Goal: Task Accomplishment & Management: Manage account settings

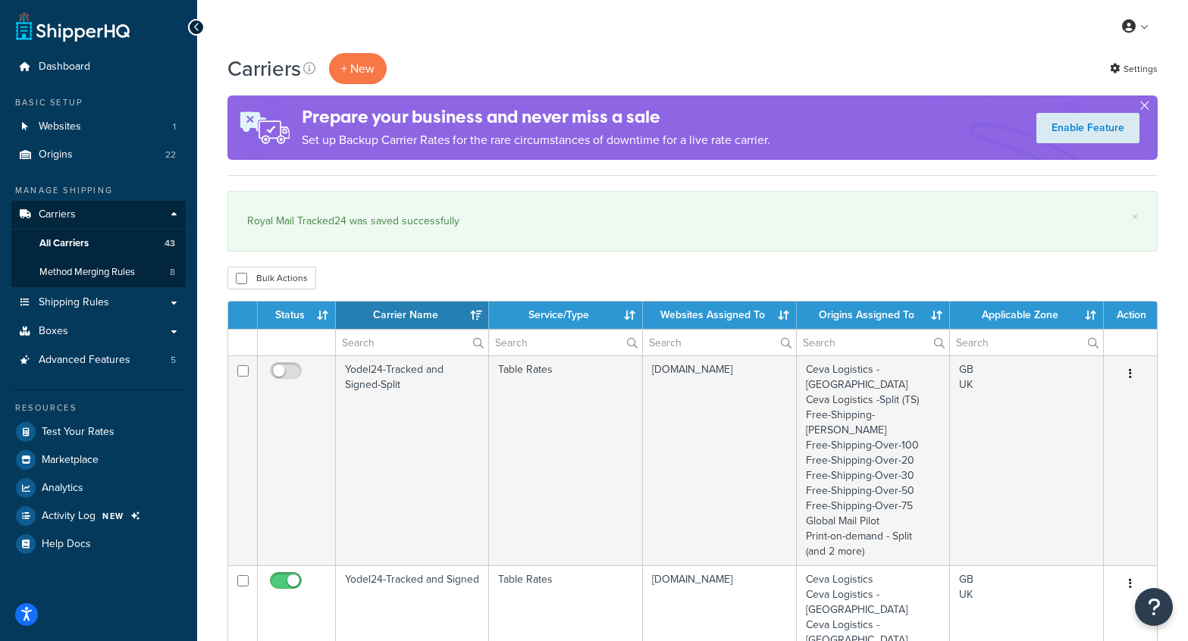
select select "15"
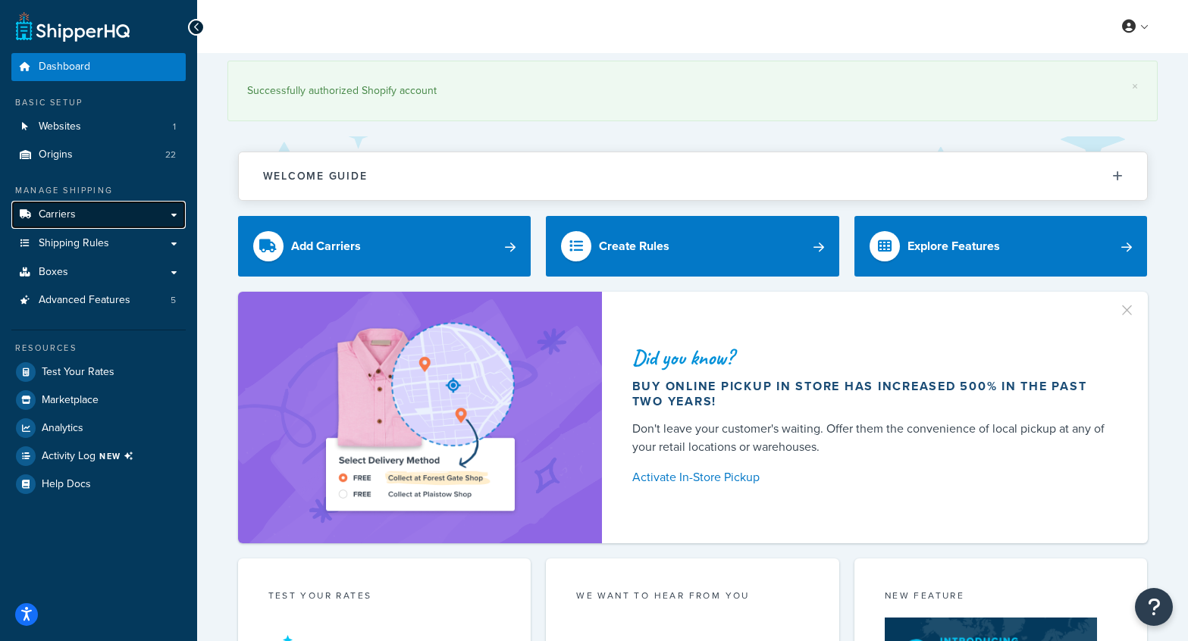
click at [64, 215] on span "Carriers" at bounding box center [57, 214] width 37 height 13
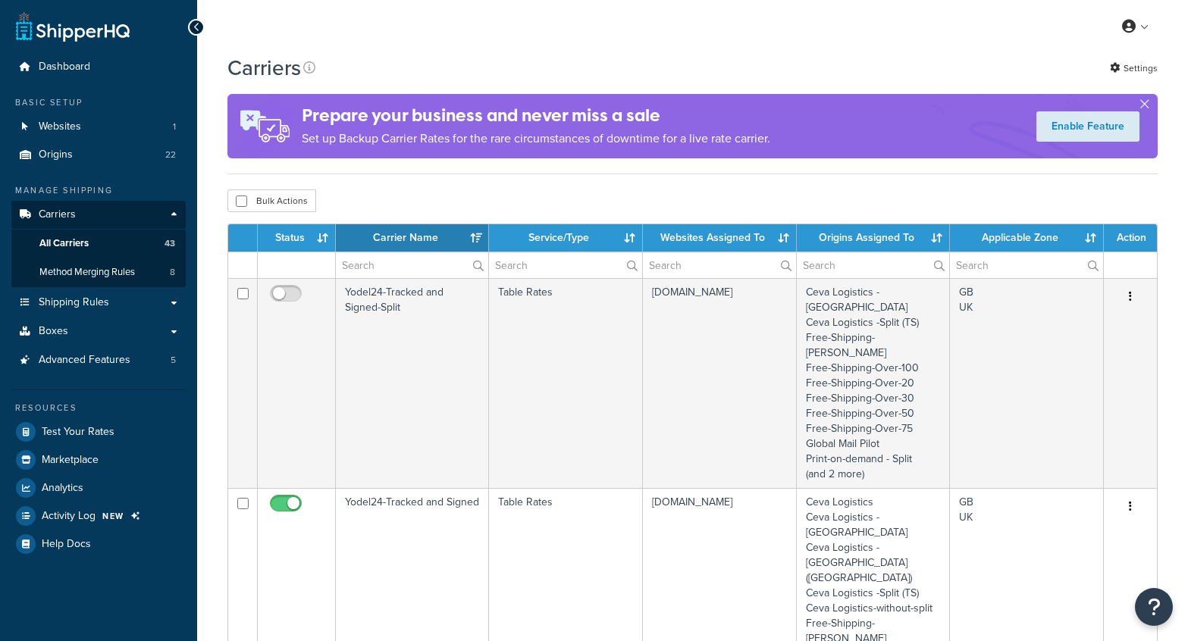
select select "15"
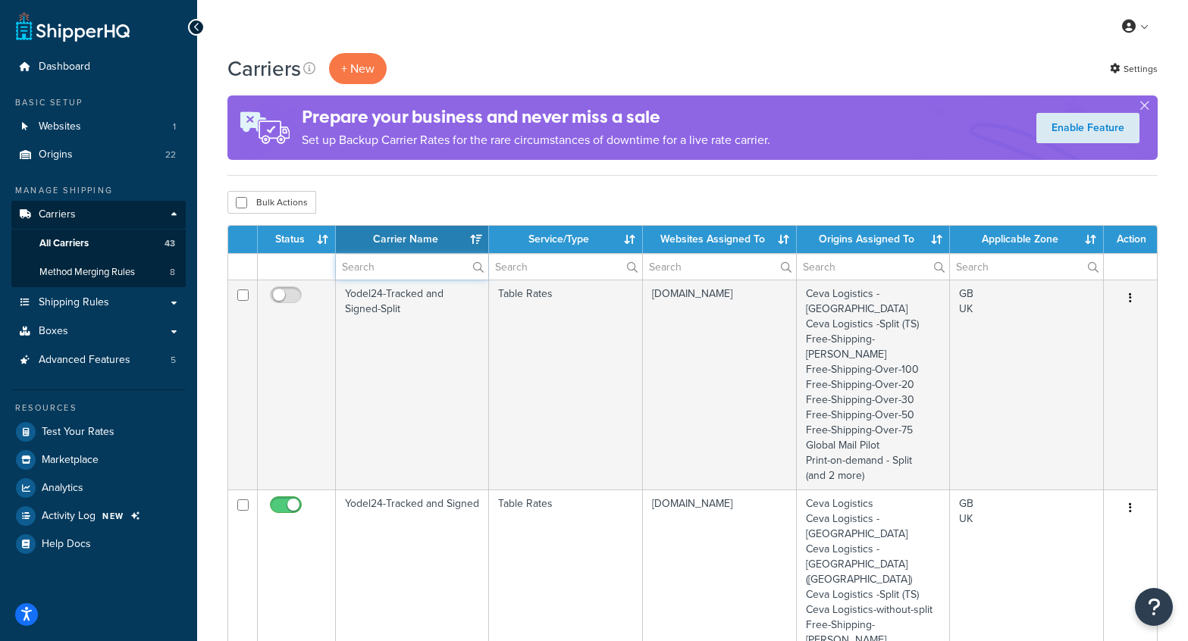
click at [414, 273] on input "text" at bounding box center [412, 267] width 152 height 26
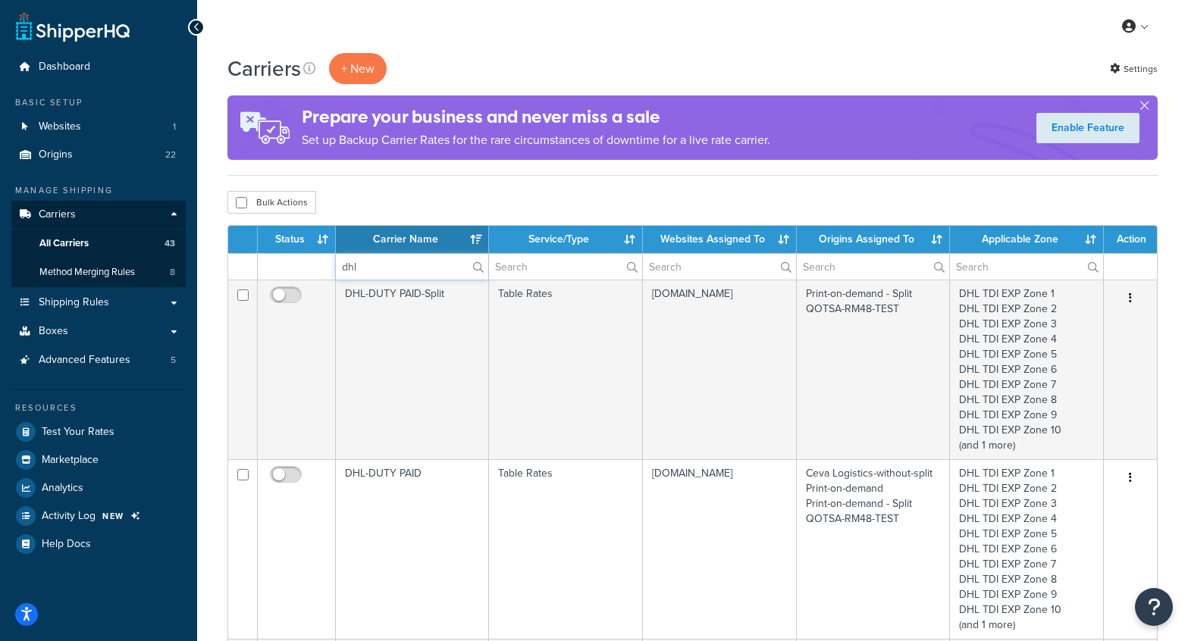
type input "dhl"
click at [508, 59] on div "Carriers + New Settings" at bounding box center [692, 68] width 930 height 31
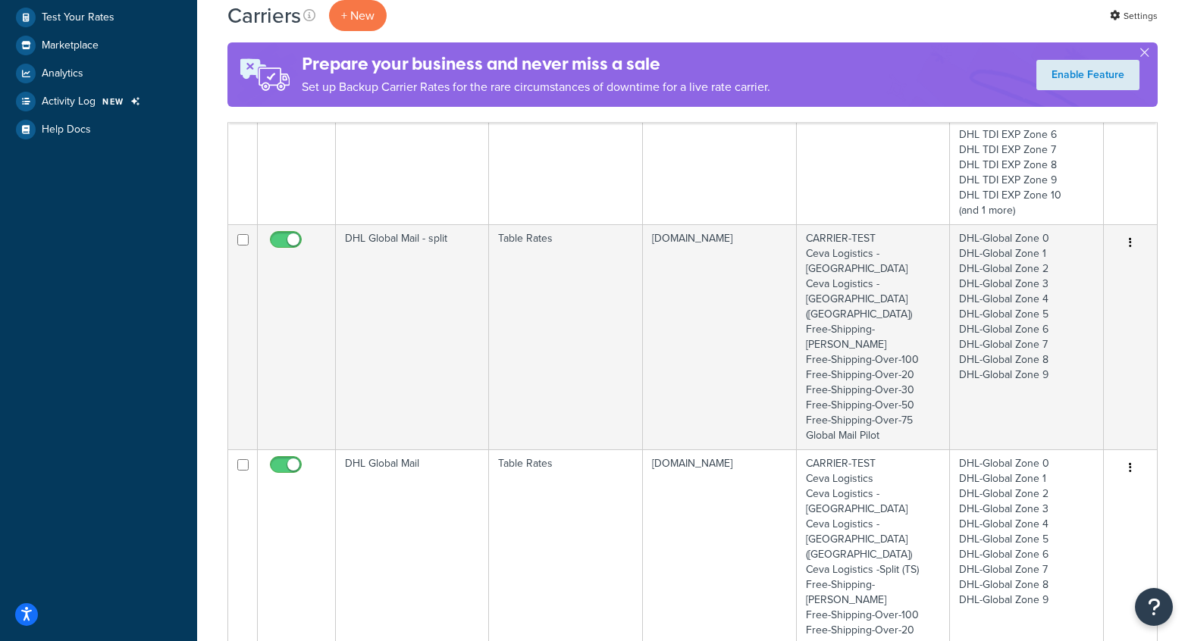
scroll to position [418, 0]
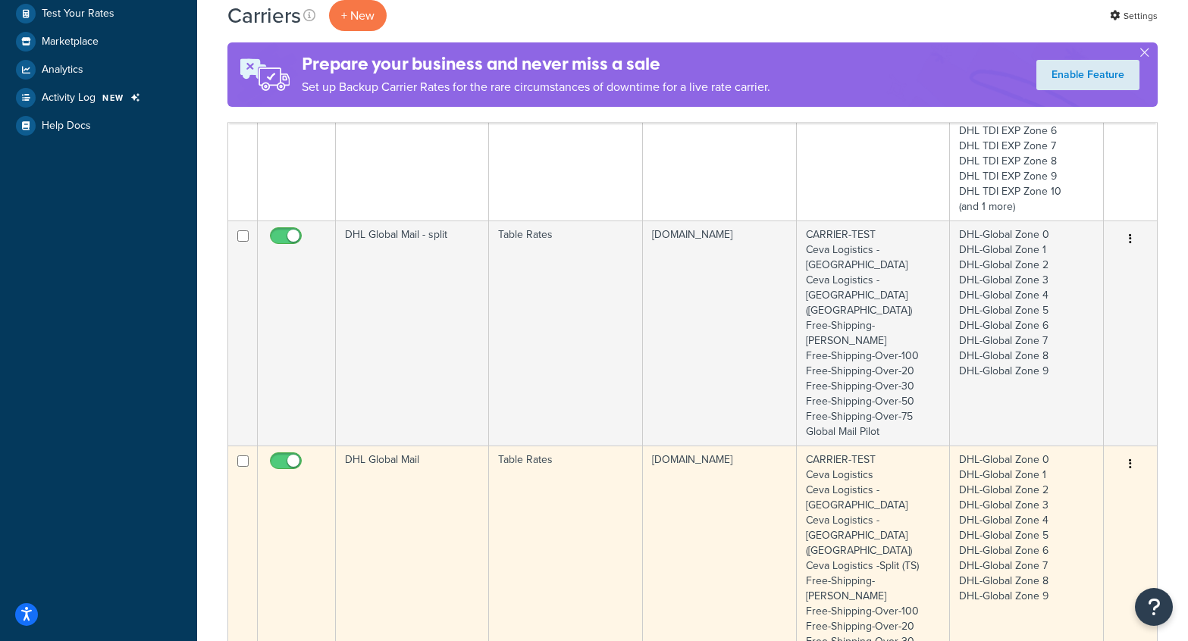
click at [440, 451] on td "DHL Global Mail" at bounding box center [412, 566] width 153 height 240
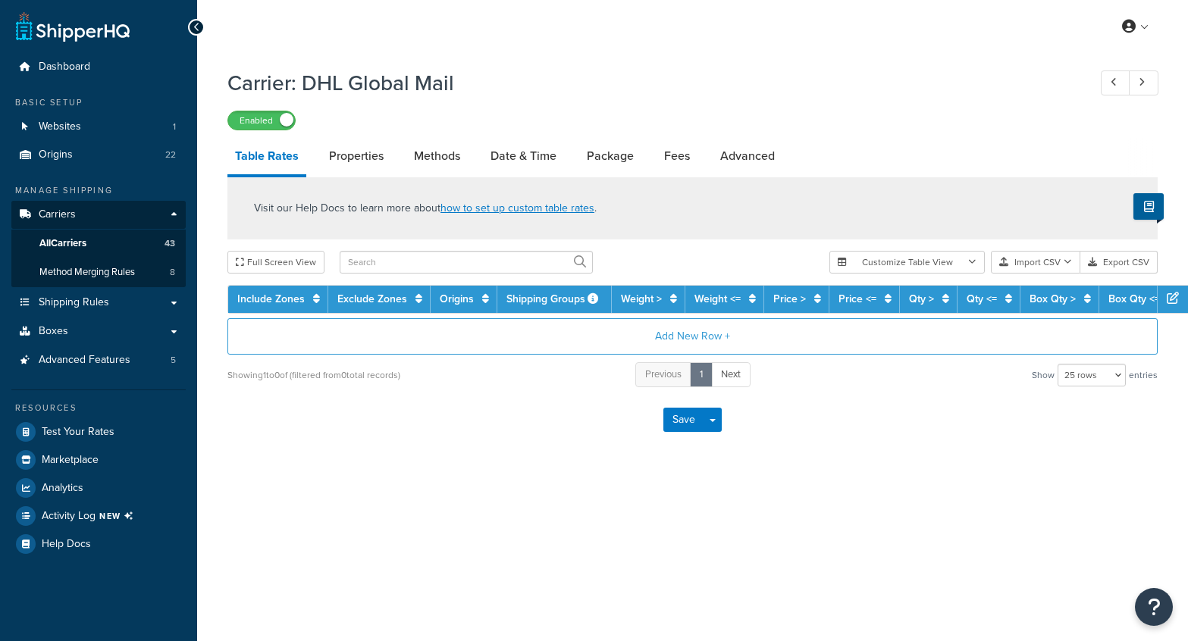
select select "25"
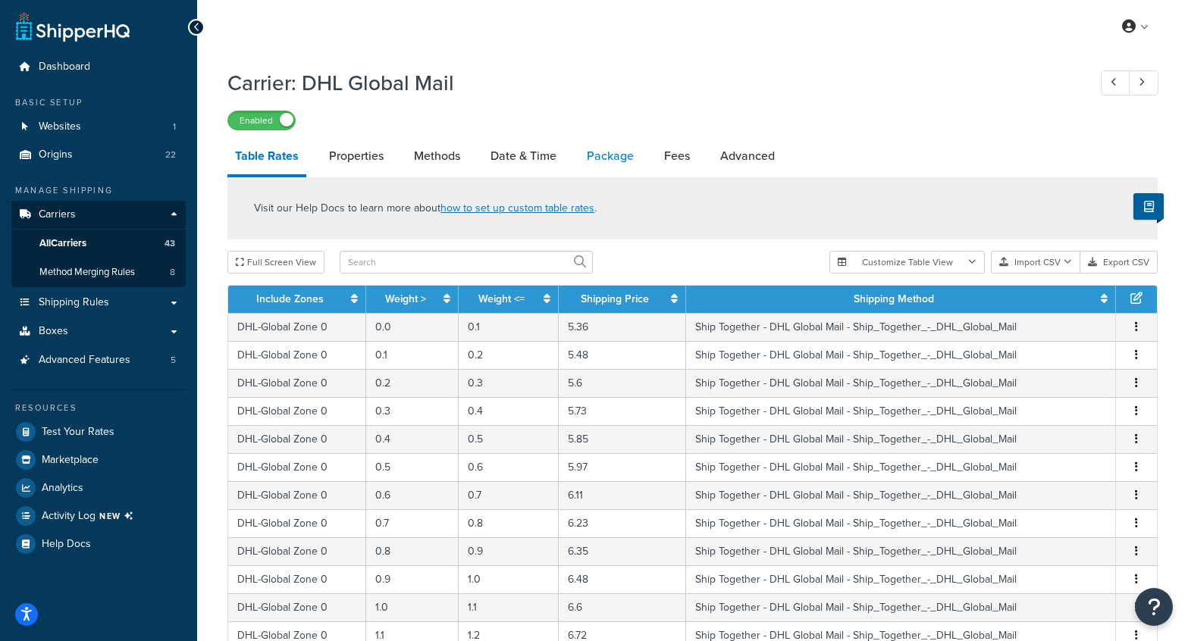
click at [616, 153] on link "Package" at bounding box center [610, 156] width 62 height 36
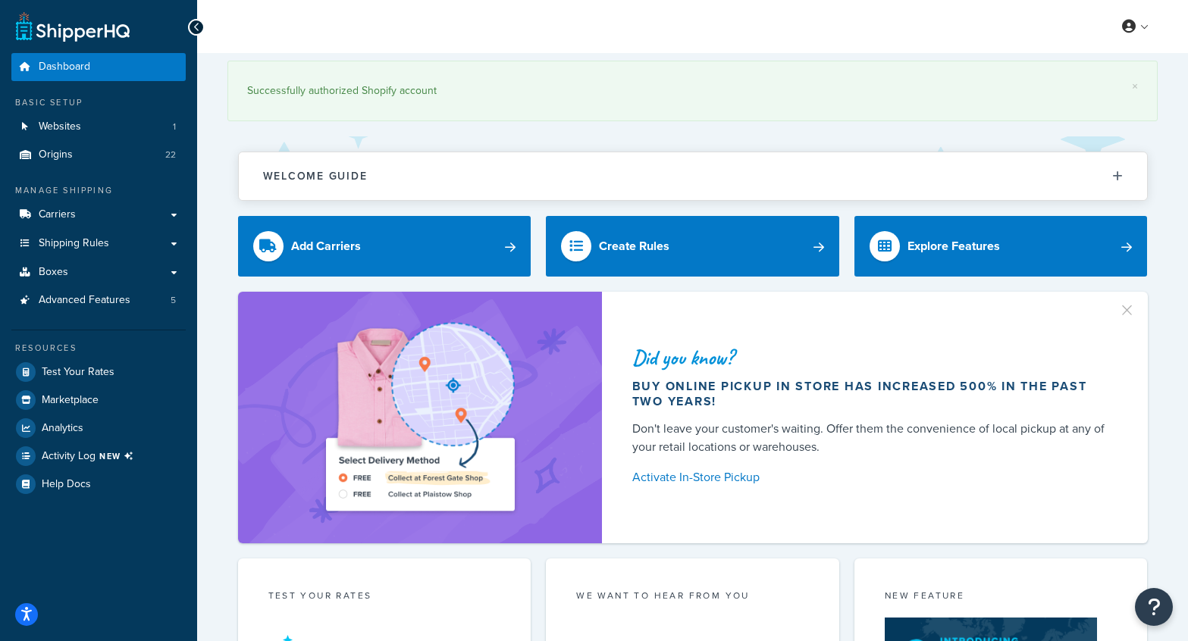
click at [57, 210] on span "Carriers" at bounding box center [57, 214] width 37 height 13
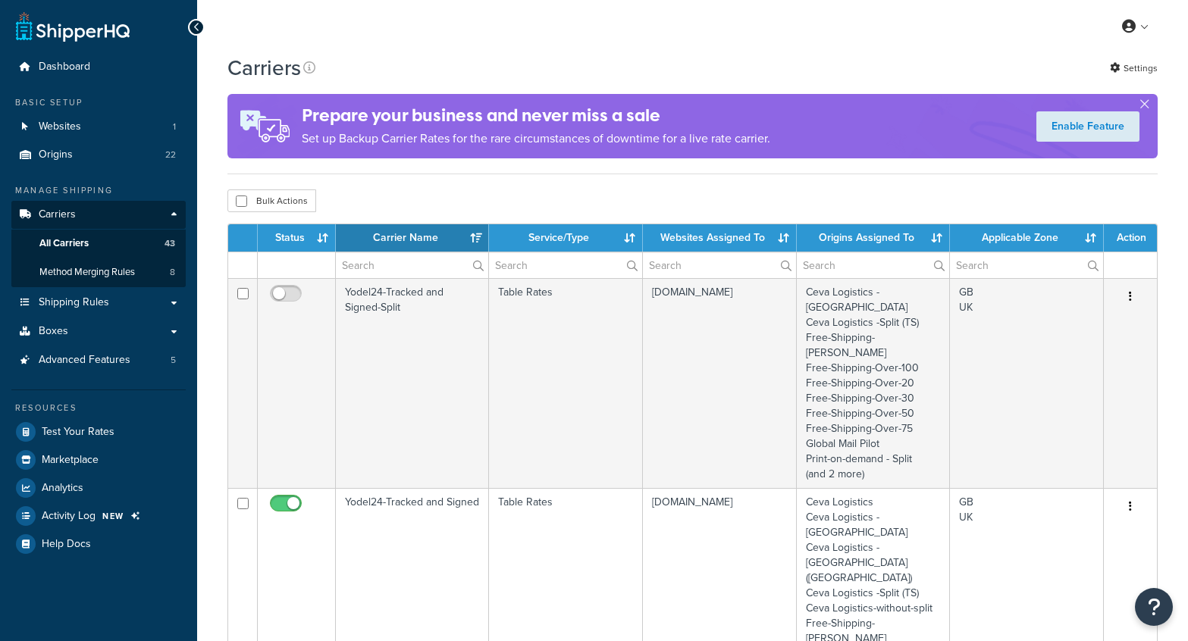
select select "15"
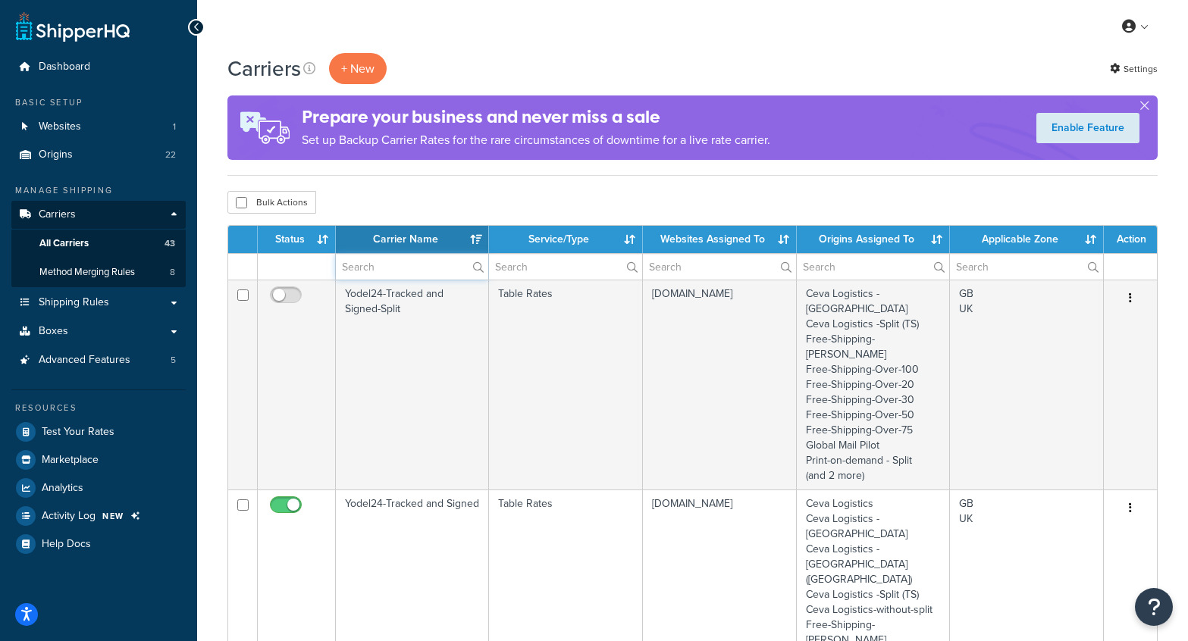
click at [381, 263] on input "text" at bounding box center [412, 267] width 152 height 26
click at [465, 42] on div "My Profile Billing Global Settings Contact Us Logout" at bounding box center [692, 26] width 991 height 53
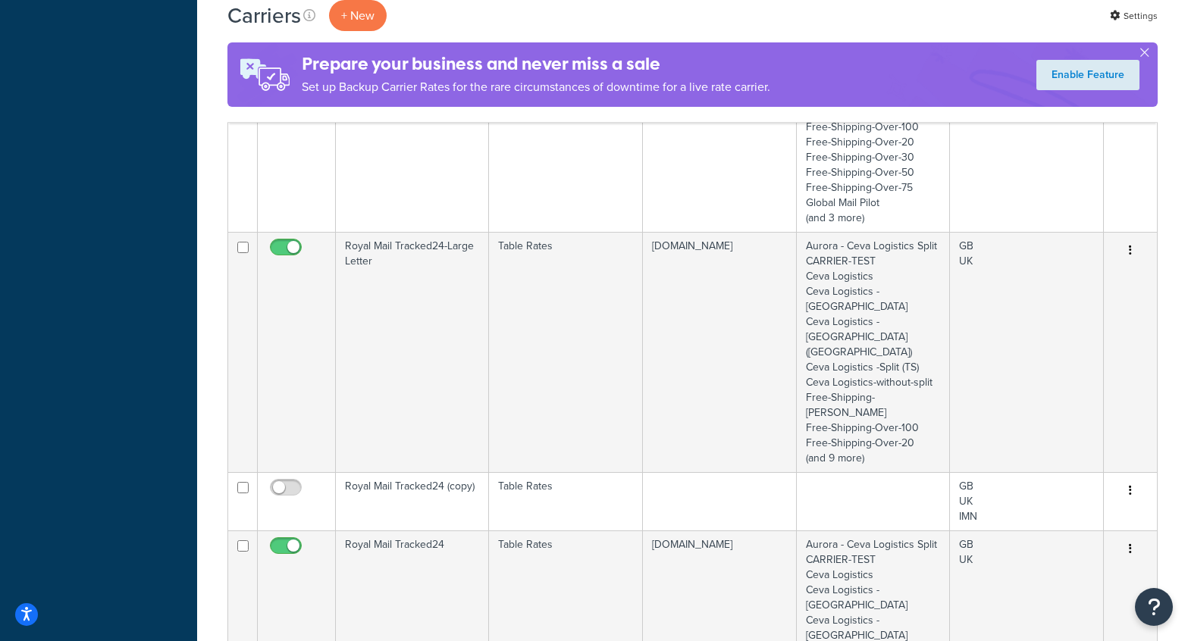
scroll to position [1346, 0]
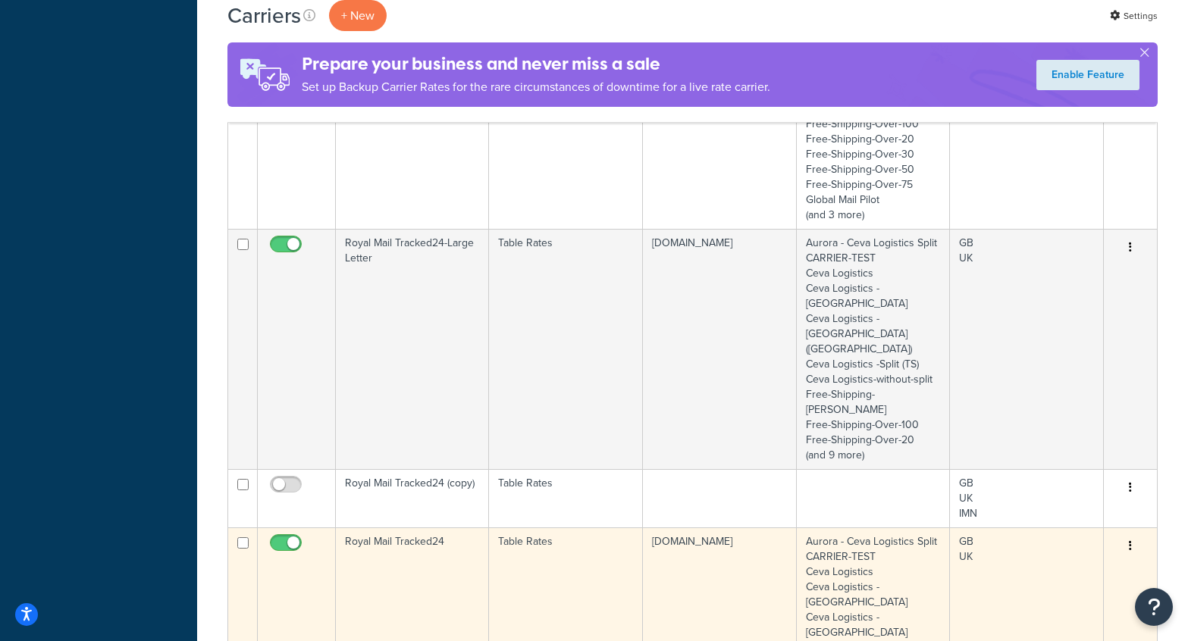
click at [403, 528] on td "Royal Mail Tracked24" at bounding box center [412, 648] width 153 height 240
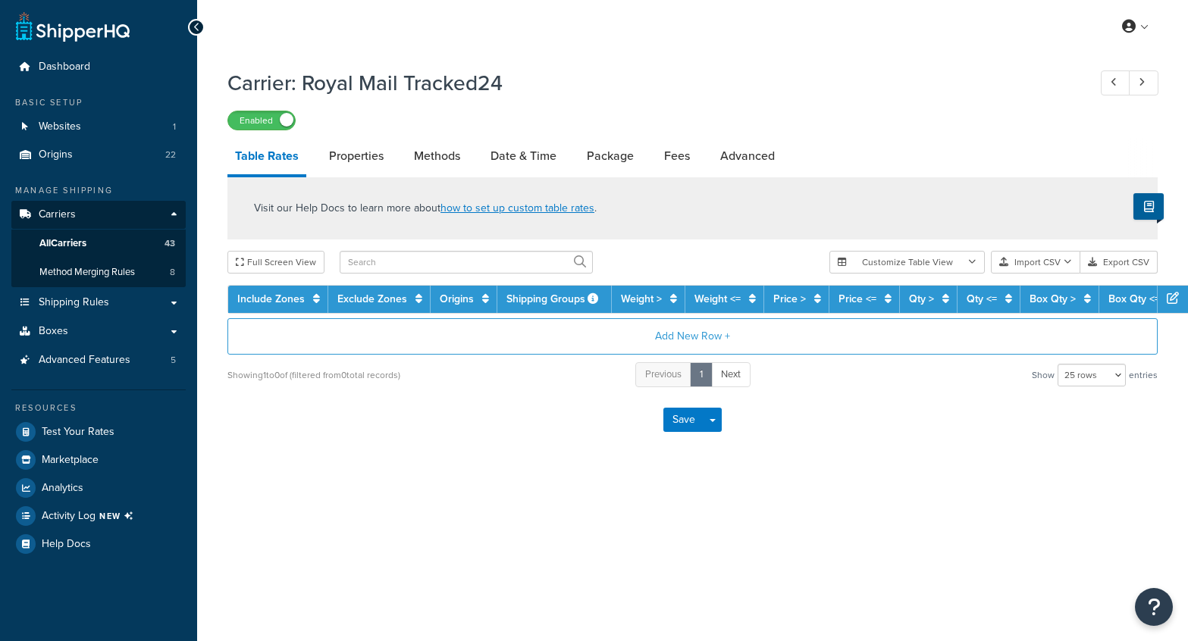
select select "25"
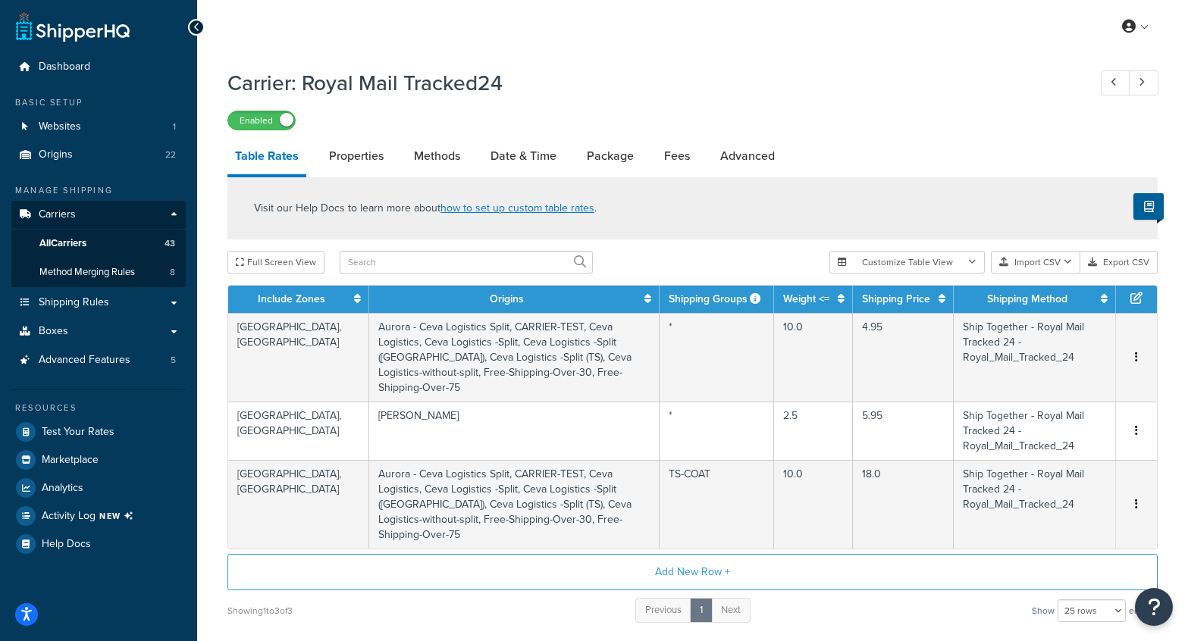
scroll to position [92, 0]
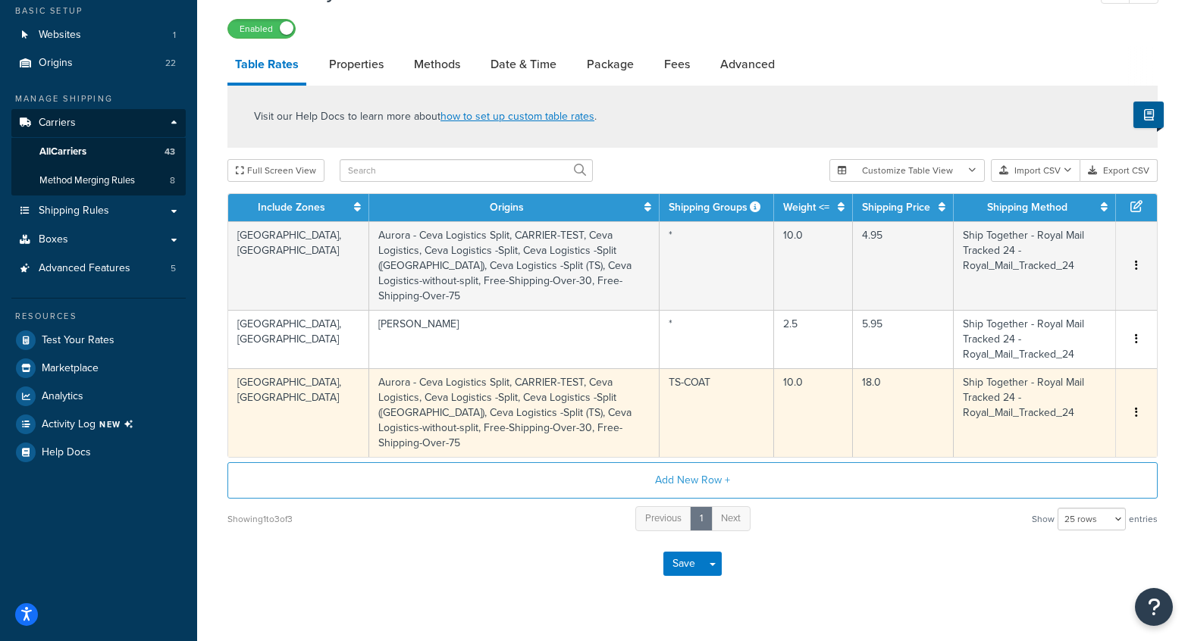
click at [600, 370] on td "Aurora - Ceva Logistics Split, CARRIER-TEST, Ceva Logistics, Ceva Logistics -Sp…" at bounding box center [514, 412] width 290 height 89
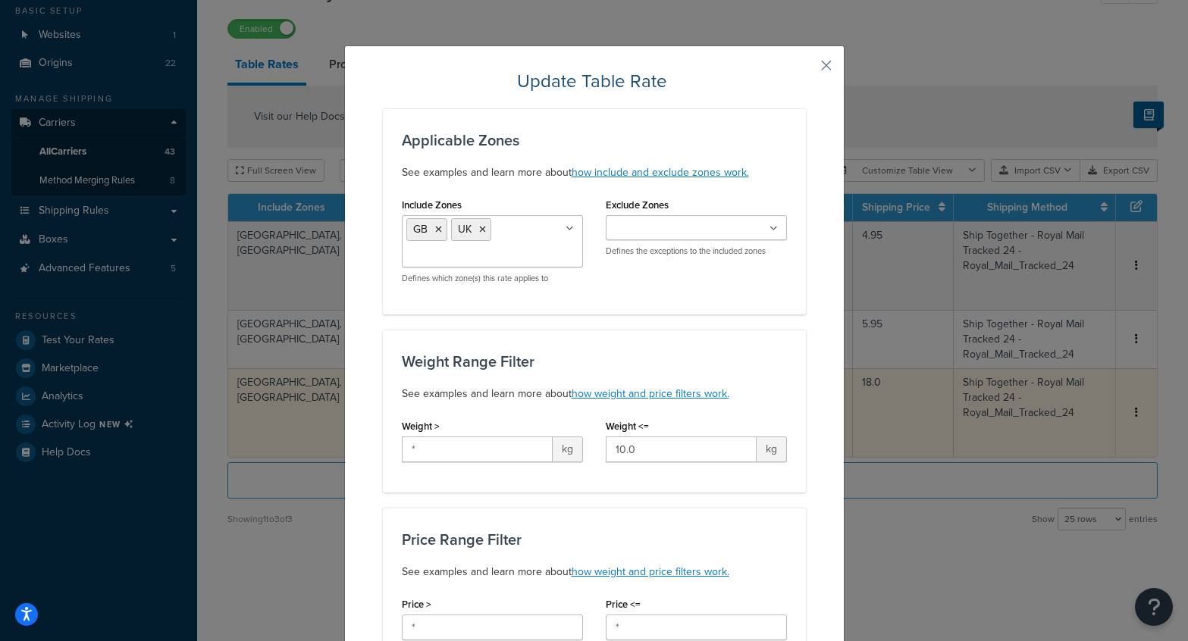
scroll to position [1413, 0]
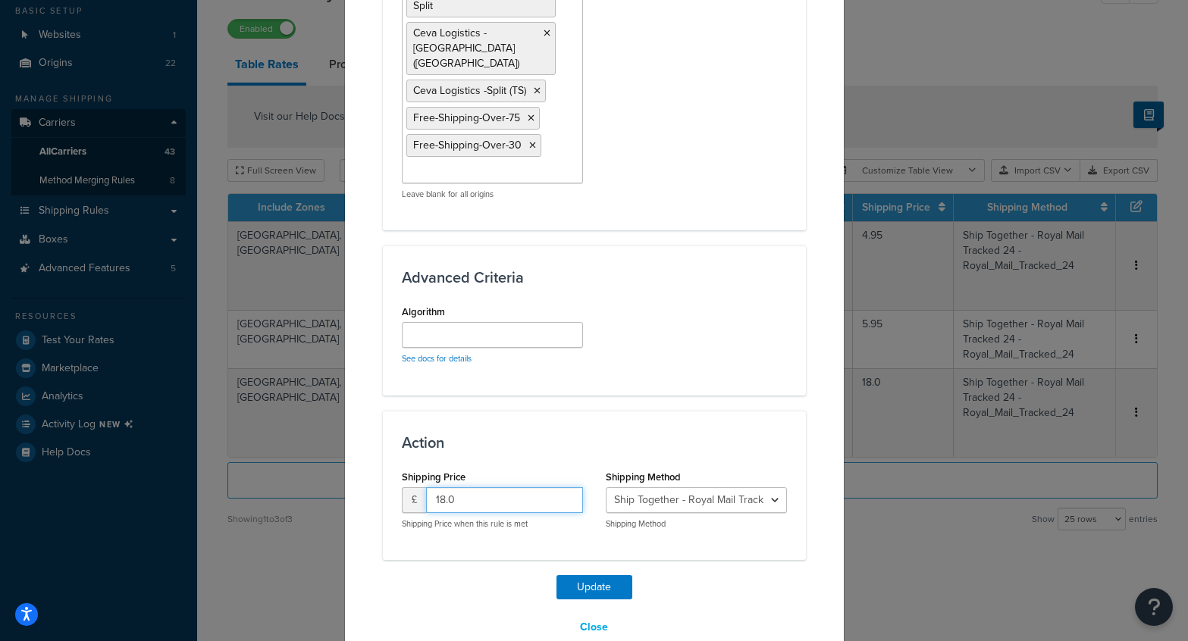
drag, startPoint x: 490, startPoint y: 474, endPoint x: 422, endPoint y: 463, distance: 69.1
click at [422, 487] on div "£ 18.0" at bounding box center [492, 500] width 181 height 26
type input "13.05"
click at [589, 575] on button "Update" at bounding box center [594, 587] width 76 height 24
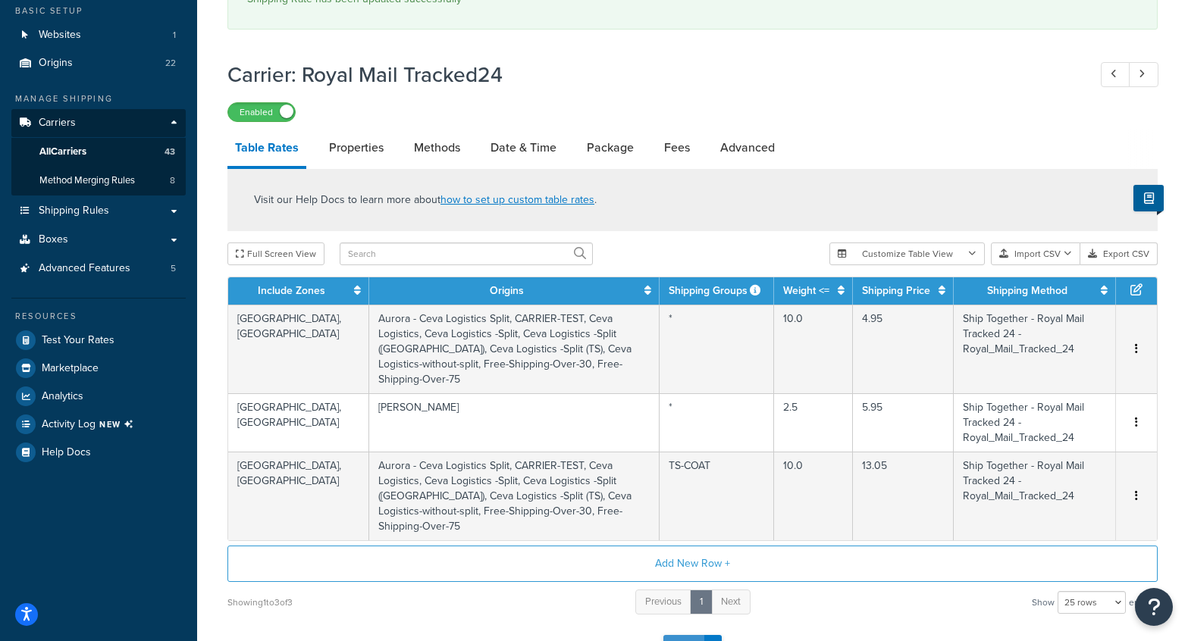
click at [677, 635] on button "Save" at bounding box center [683, 647] width 41 height 24
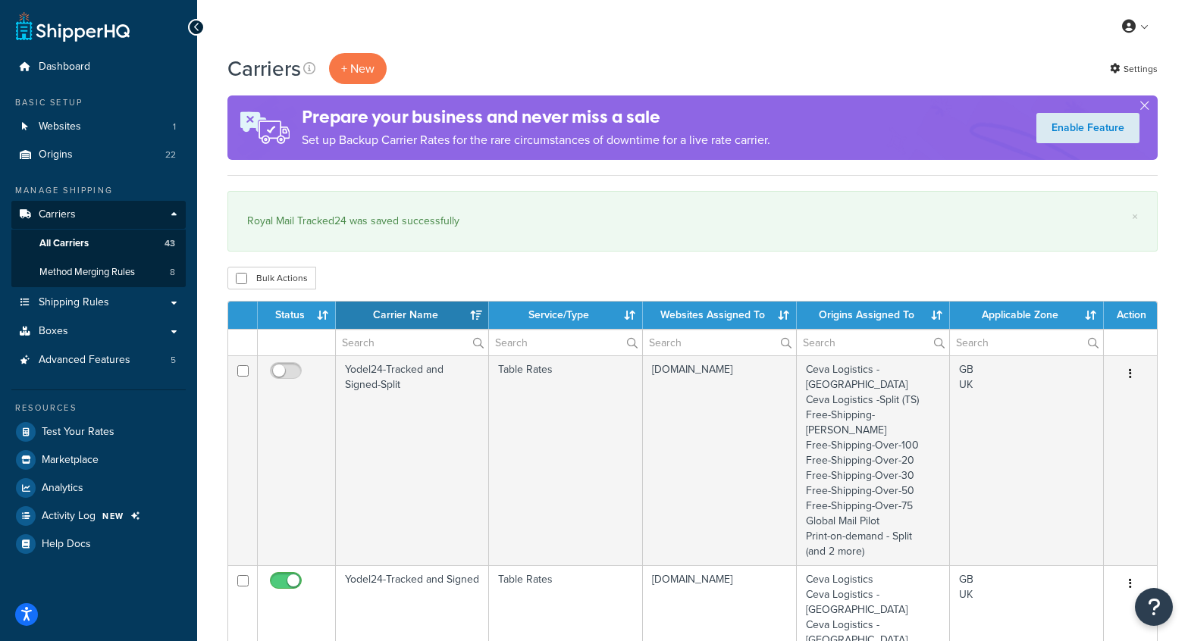
select select "15"
click at [380, 348] on input "text" at bounding box center [412, 343] width 152 height 26
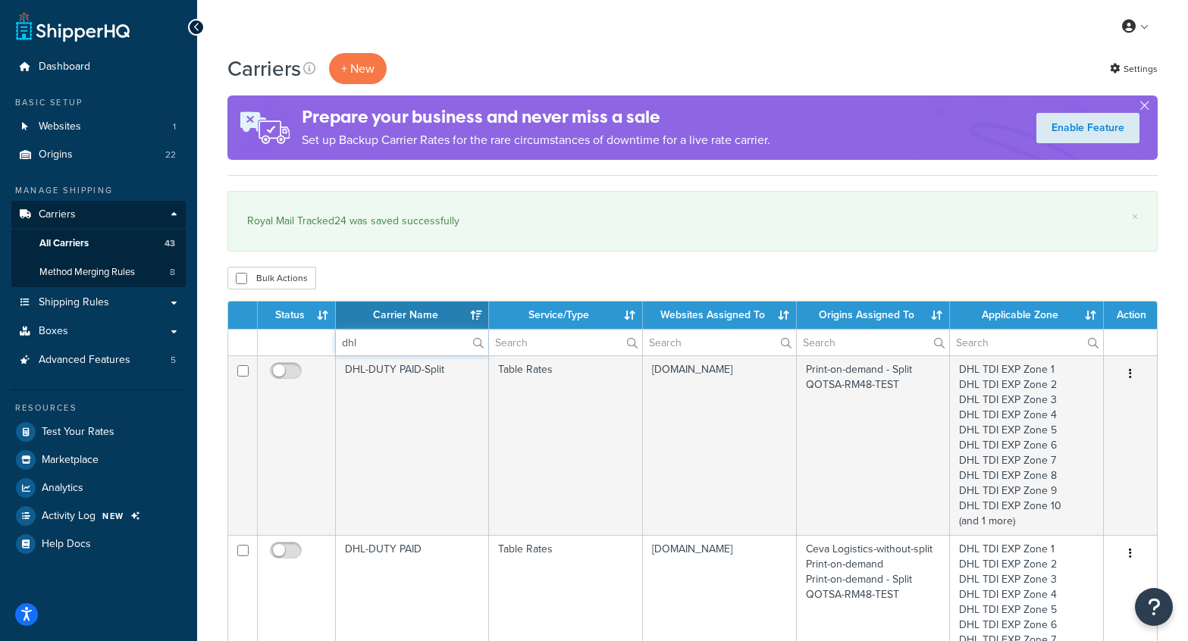
type input "dhl"
click at [527, 73] on div "Carriers + New Settings" at bounding box center [692, 68] width 930 height 31
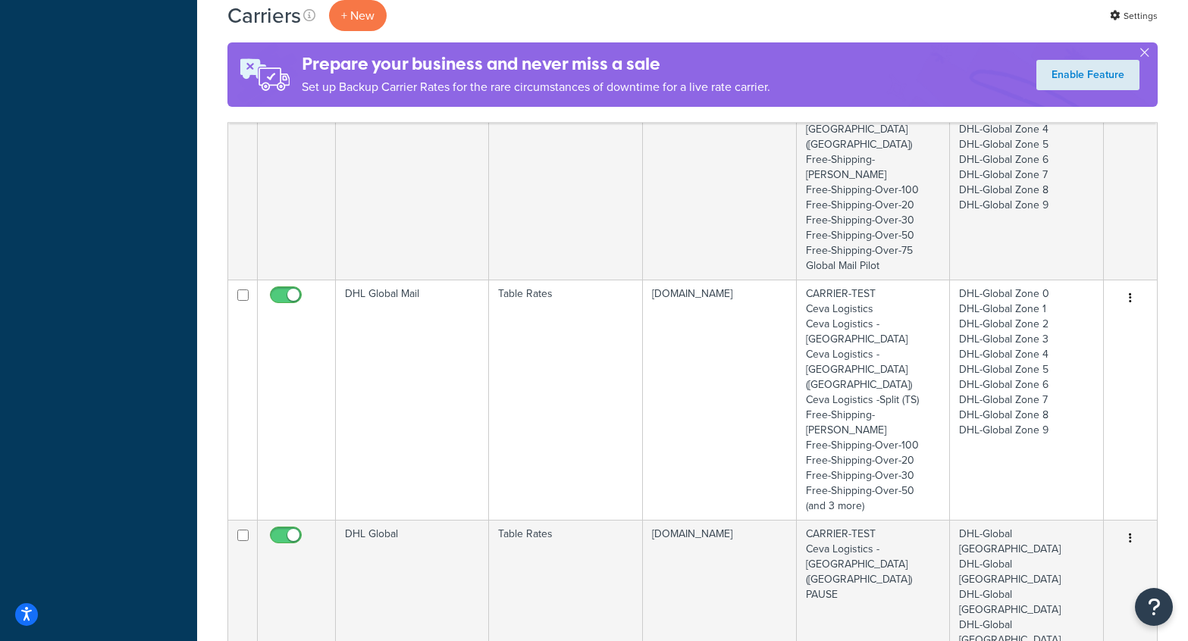
scroll to position [663, 0]
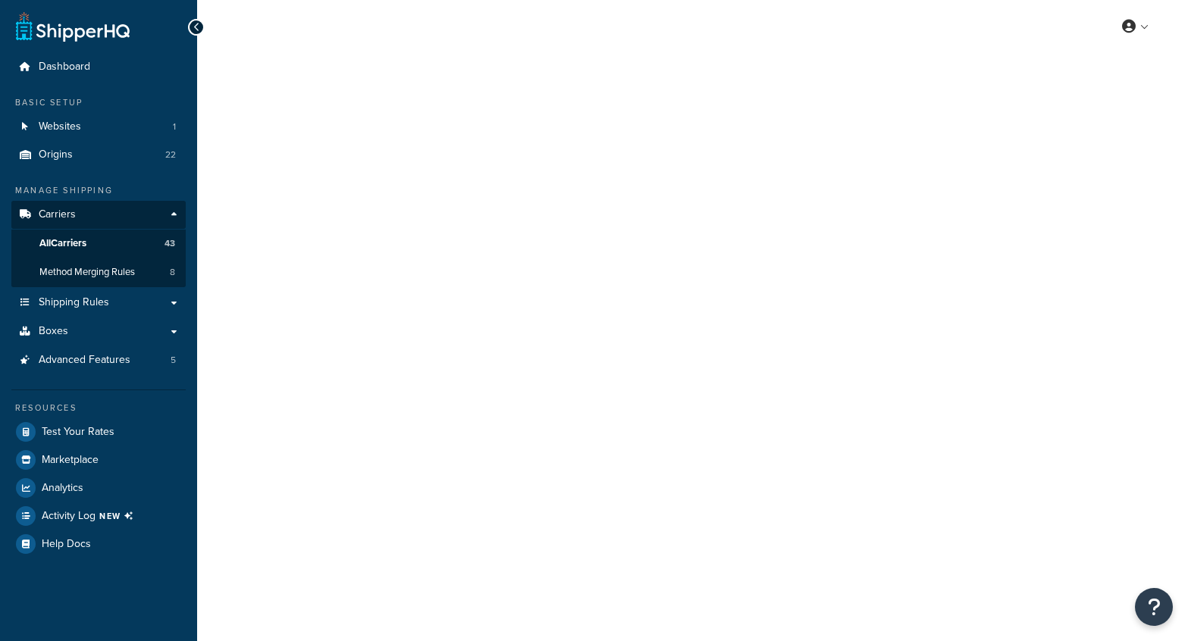
select select "25"
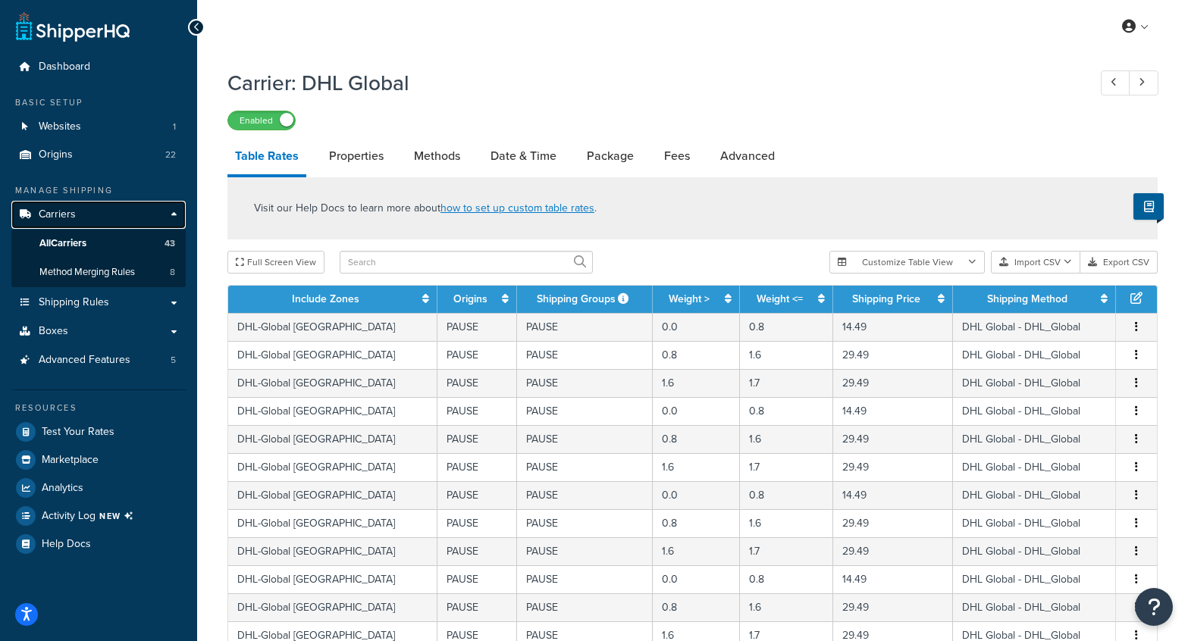
click at [80, 214] on link "Carriers" at bounding box center [98, 215] width 174 height 28
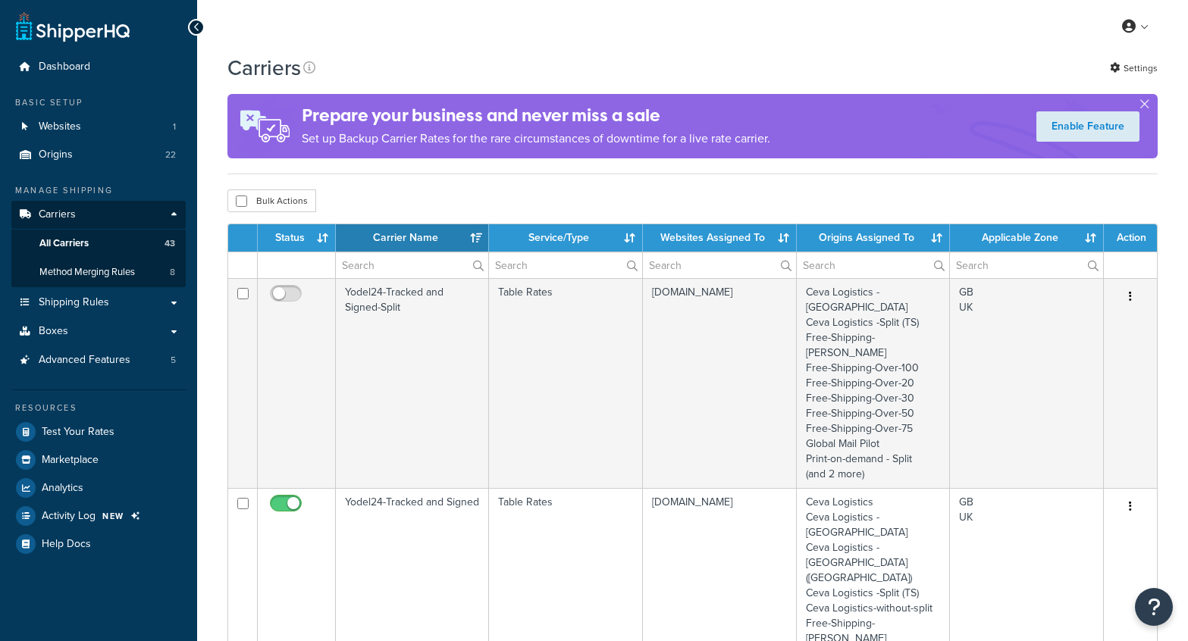
select select "15"
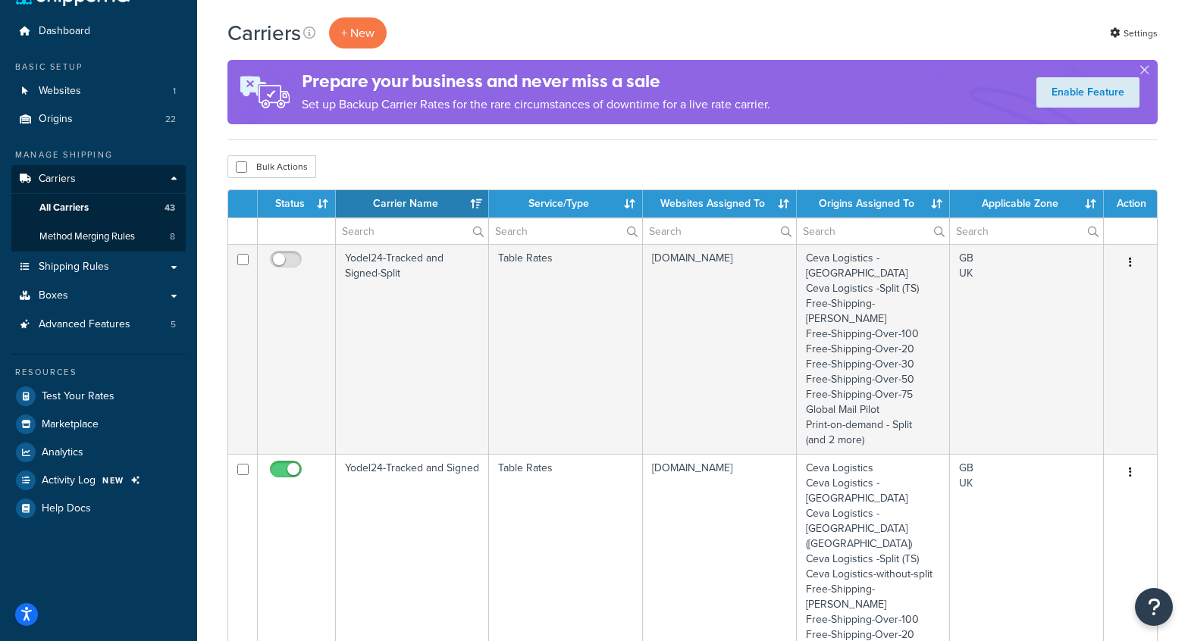
scroll to position [41, 0]
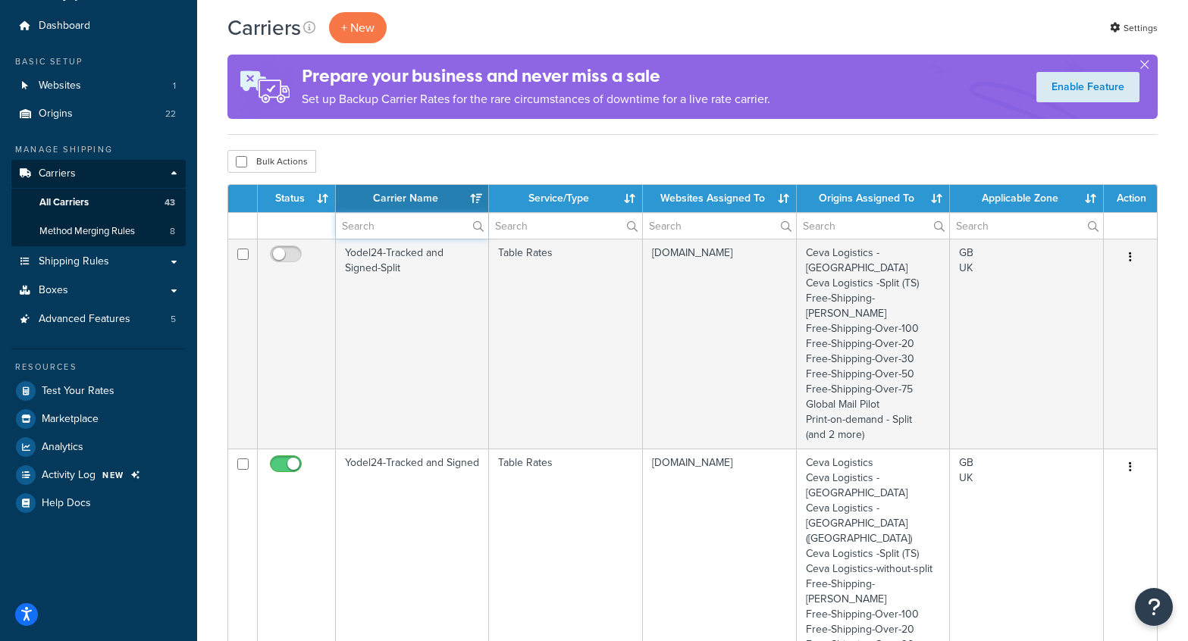
click at [387, 222] on input "text" at bounding box center [412, 226] width 152 height 26
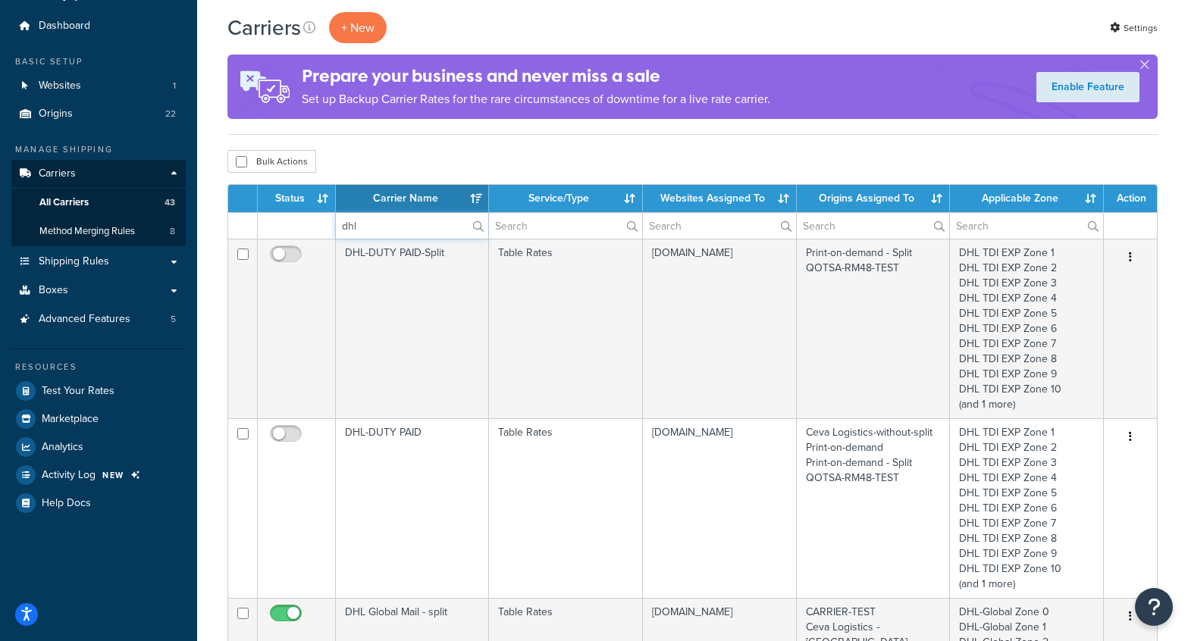
type input "dhl"
click at [509, 35] on div "Carriers + New Settings" at bounding box center [692, 27] width 930 height 31
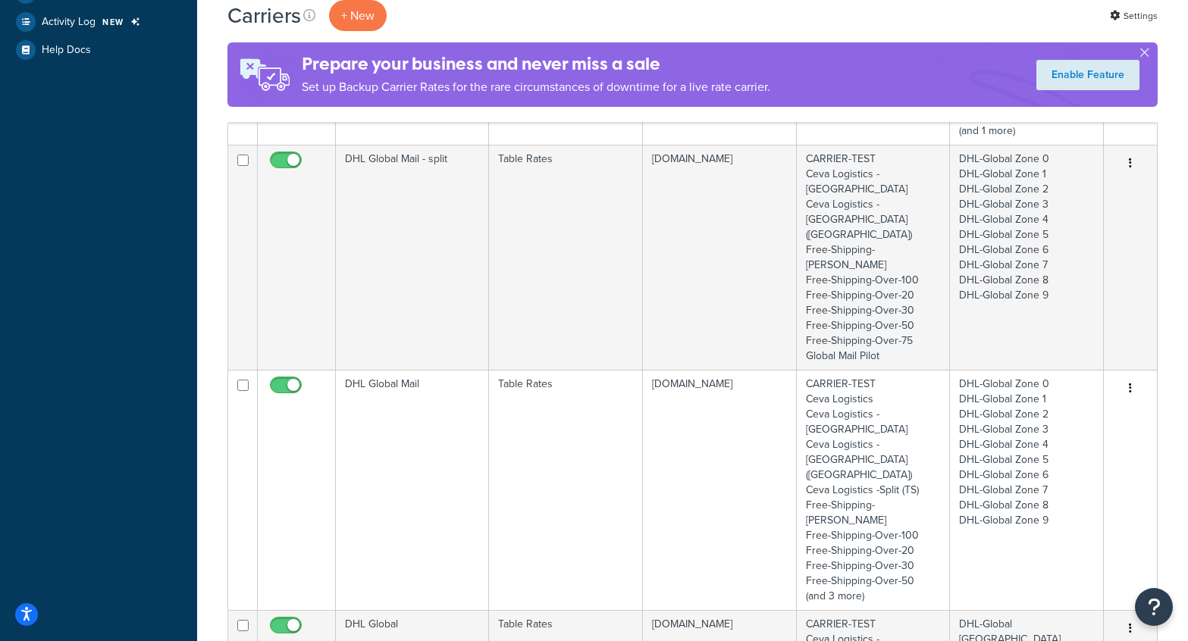
scroll to position [508, 0]
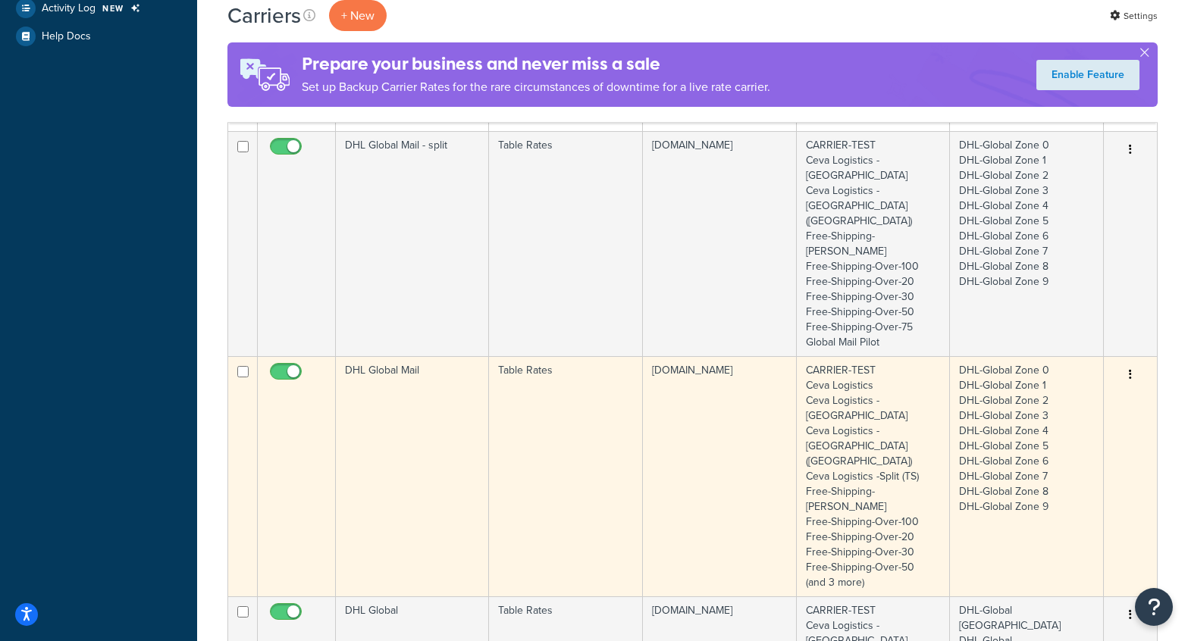
click at [434, 362] on td "DHL Global Mail" at bounding box center [412, 476] width 153 height 240
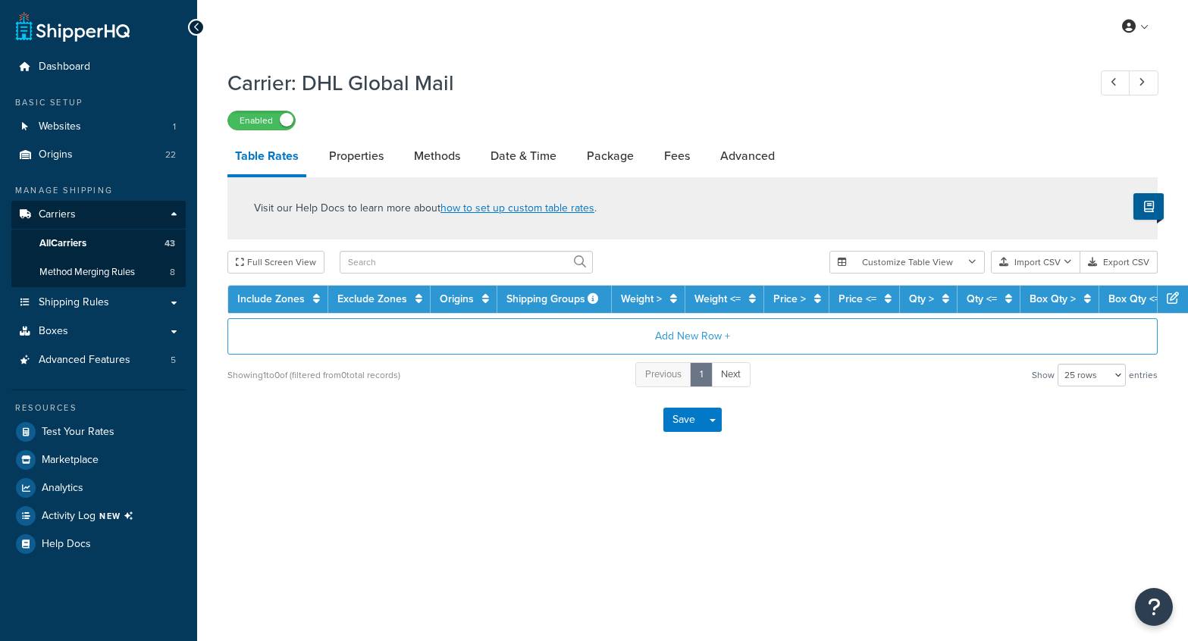
select select "25"
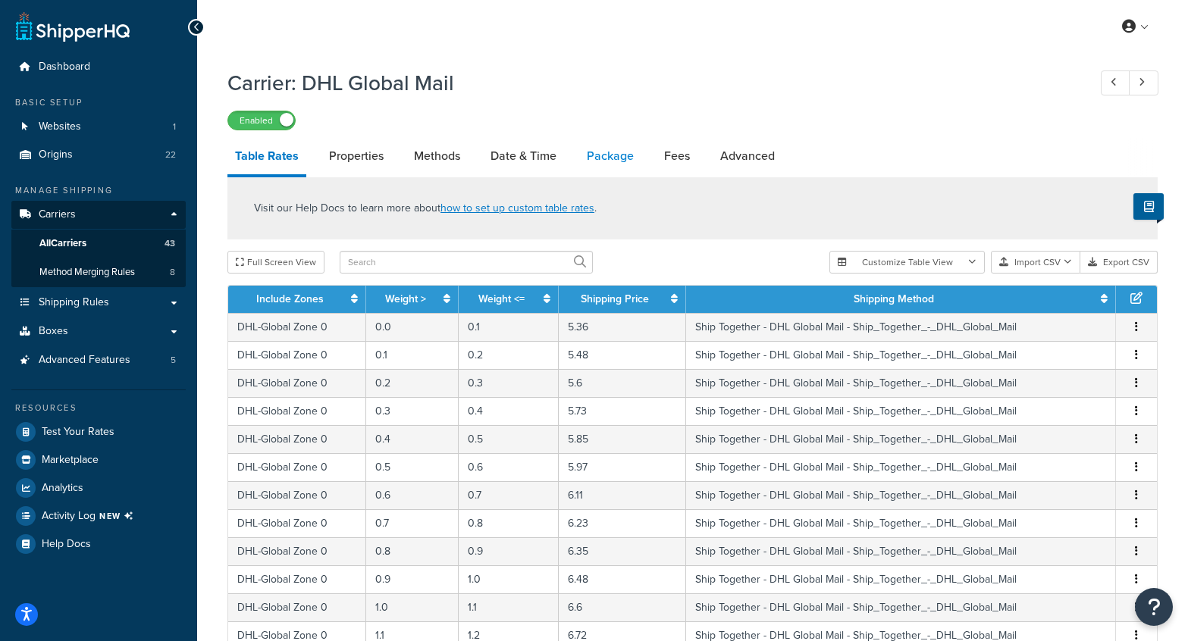
click at [625, 161] on link "Package" at bounding box center [610, 156] width 62 height 36
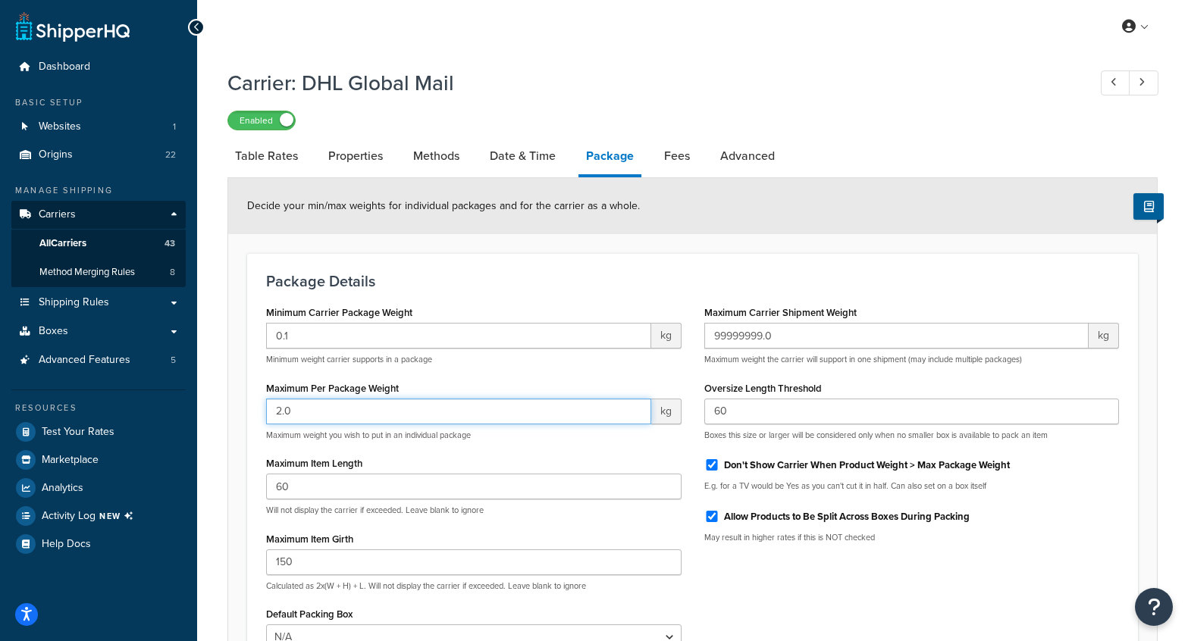
drag, startPoint x: 337, startPoint y: 416, endPoint x: 246, endPoint y: 406, distance: 91.5
click at [246, 406] on form "Decide your min/max weights for individual packages and for the carrier as a wh…" at bounding box center [692, 468] width 929 height 581
type input "1.5"
click at [542, 271] on div "Package Details Minimum Carrier Package Weight 0.1 kg Minimum weight carrier su…" at bounding box center [692, 475] width 891 height 444
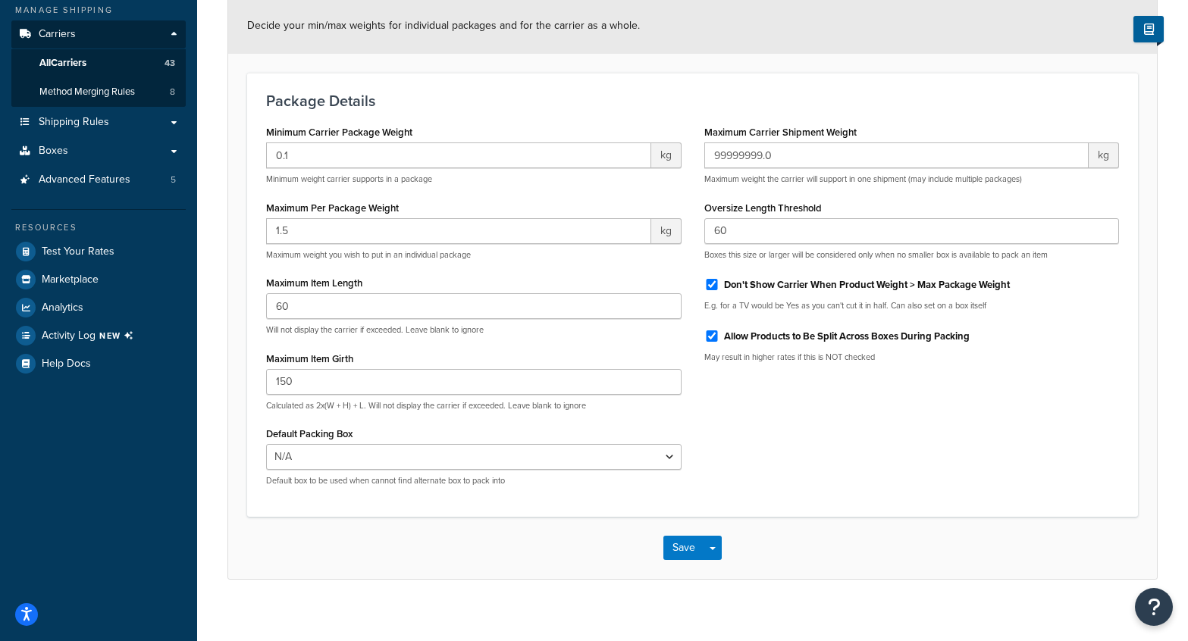
scroll to position [196, 0]
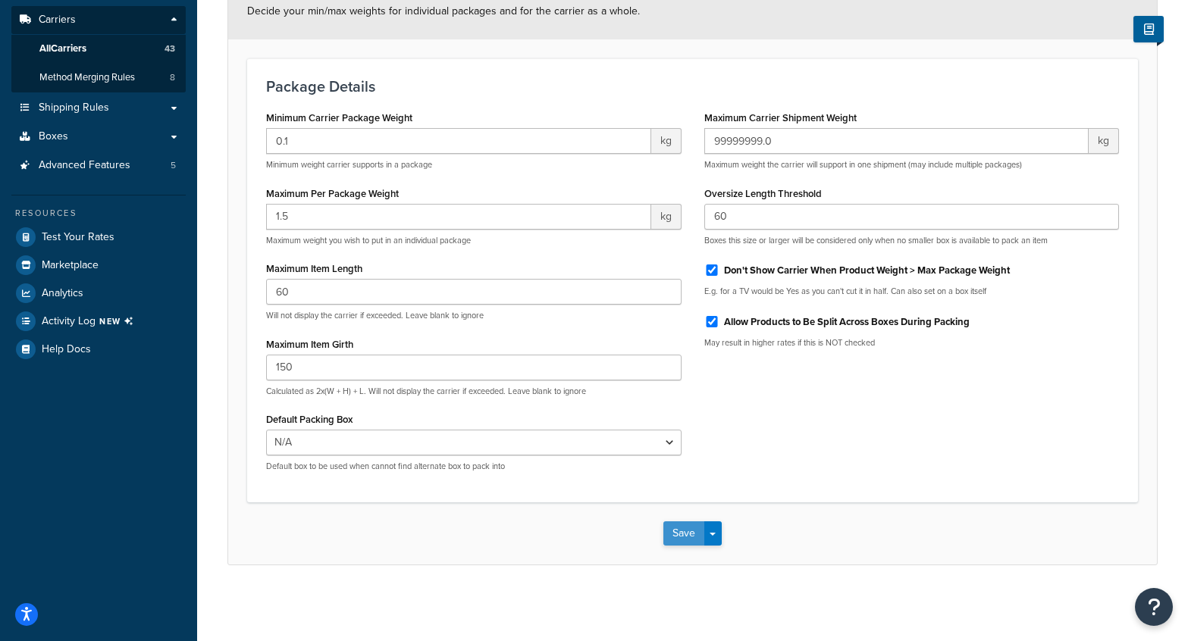
click at [681, 529] on button "Save" at bounding box center [683, 534] width 41 height 24
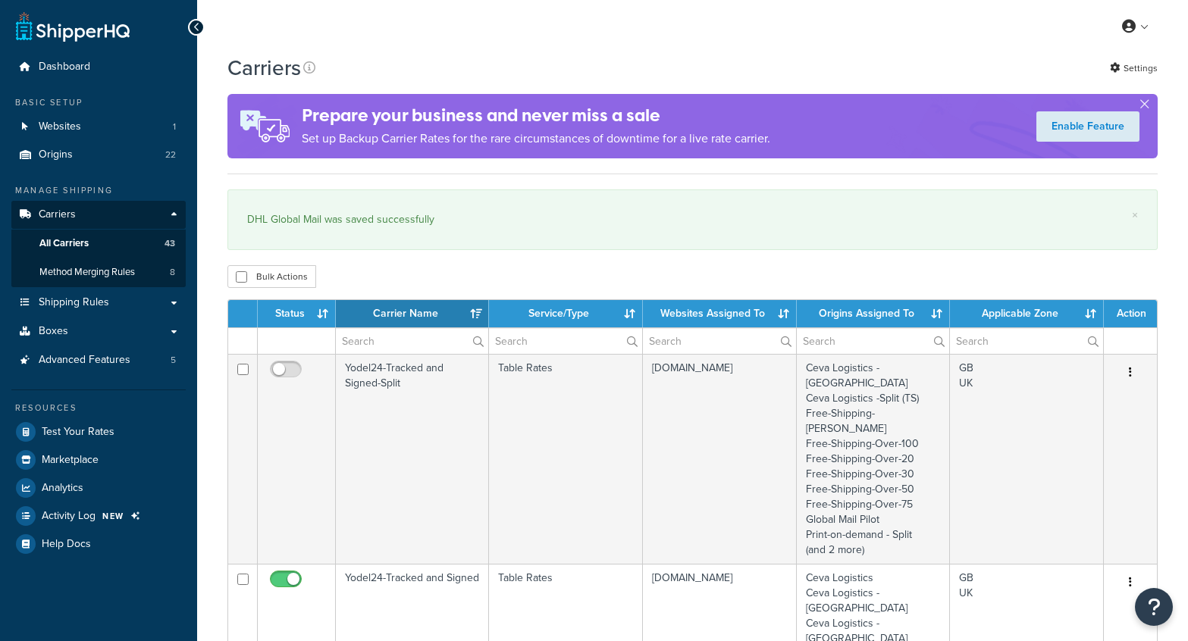
select select "15"
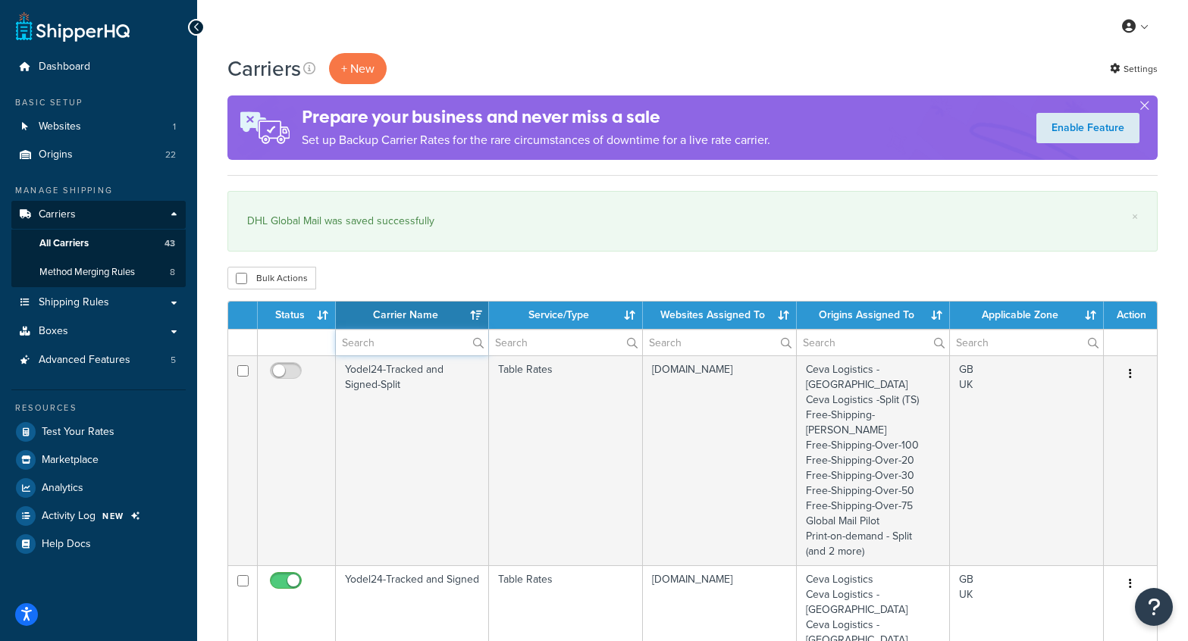
click at [390, 345] on input "text" at bounding box center [412, 343] width 152 height 26
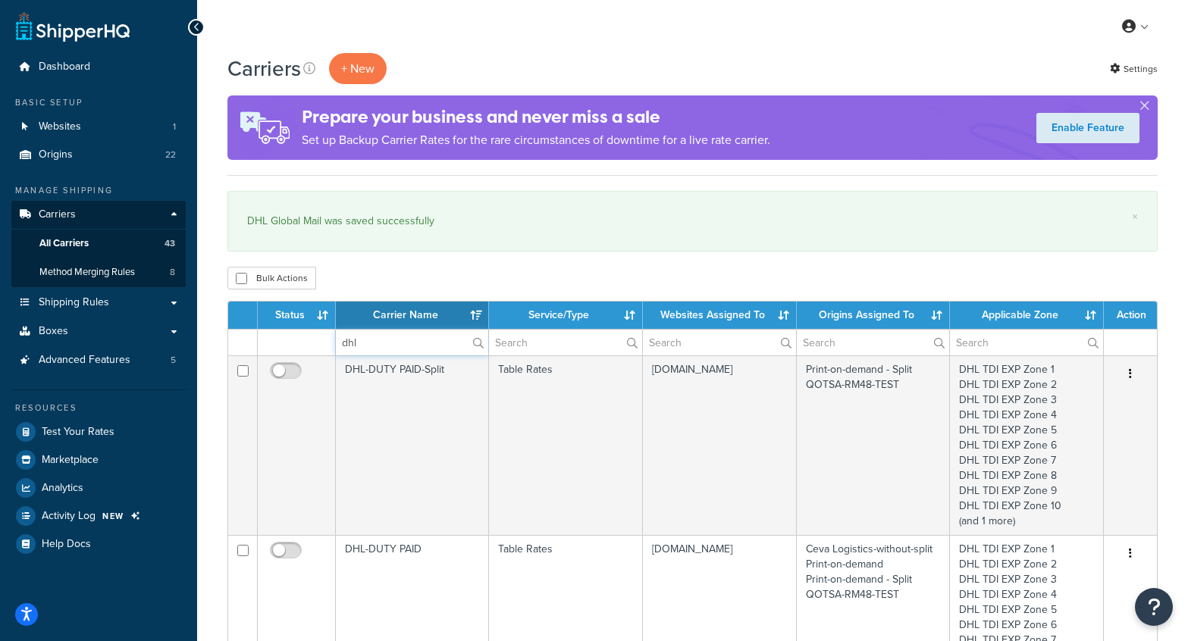
type input "dhl"
click at [504, 83] on div "Carriers + New Settings" at bounding box center [692, 68] width 930 height 31
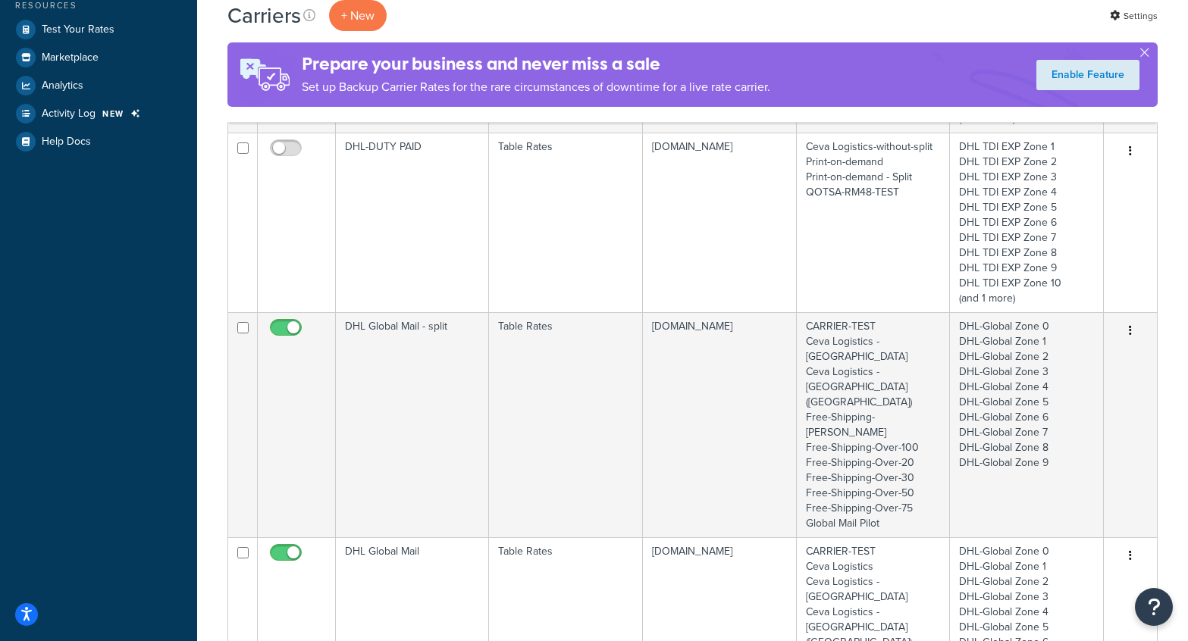
scroll to position [412, 0]
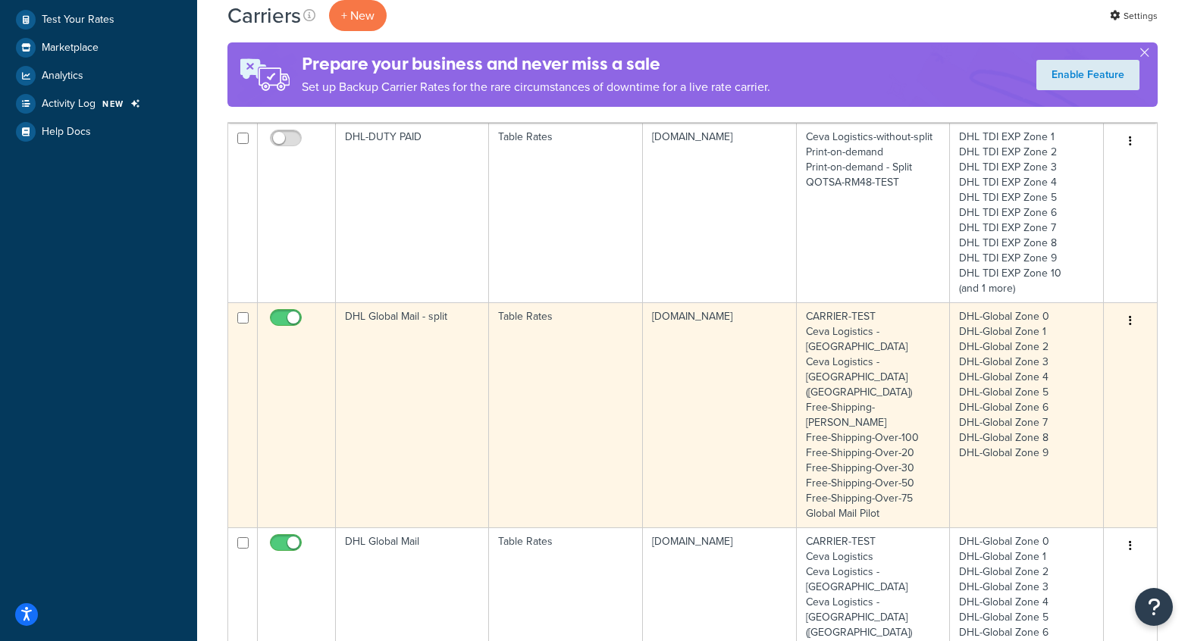
click at [422, 350] on td "DHL Global Mail - split" at bounding box center [412, 414] width 153 height 225
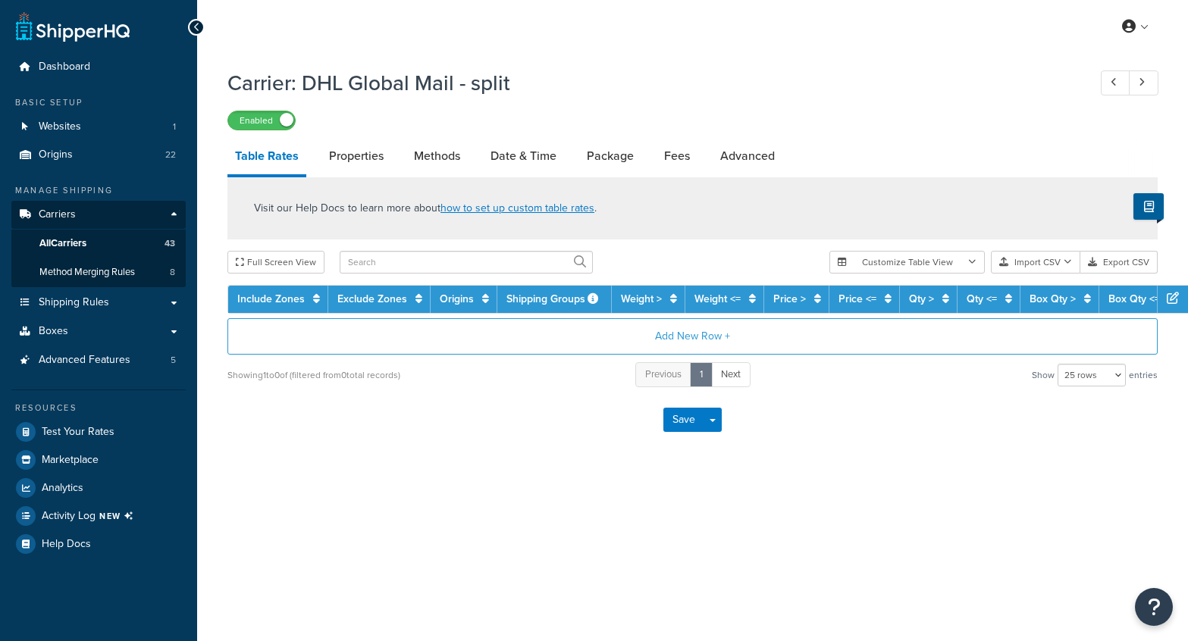
select select "25"
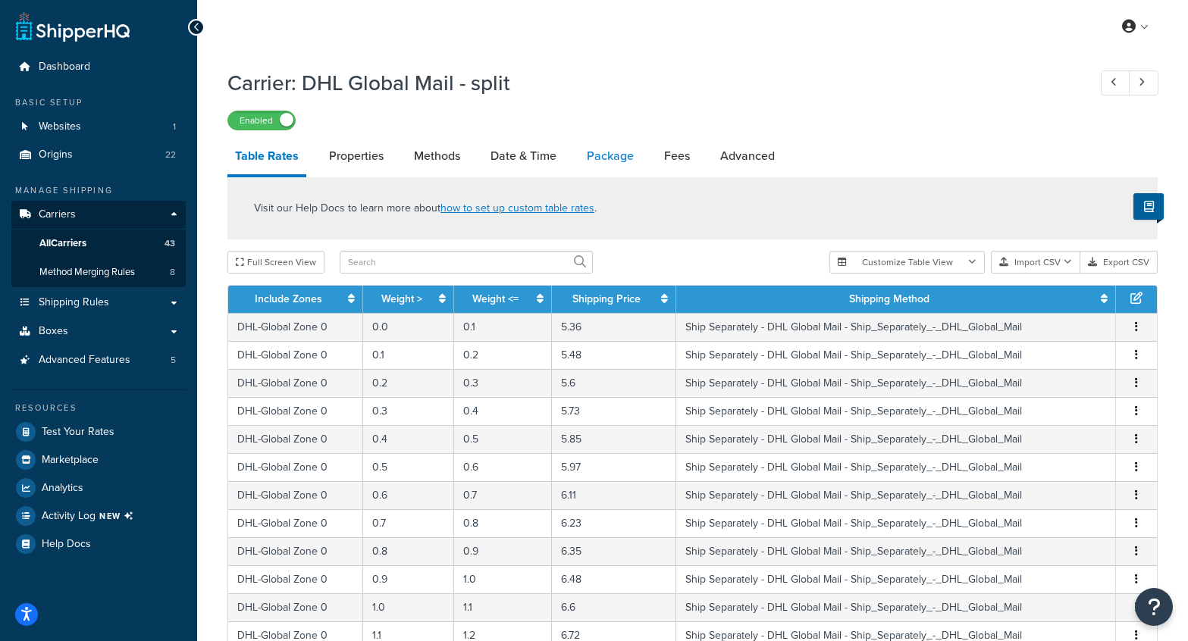
click at [610, 156] on link "Package" at bounding box center [610, 156] width 62 height 36
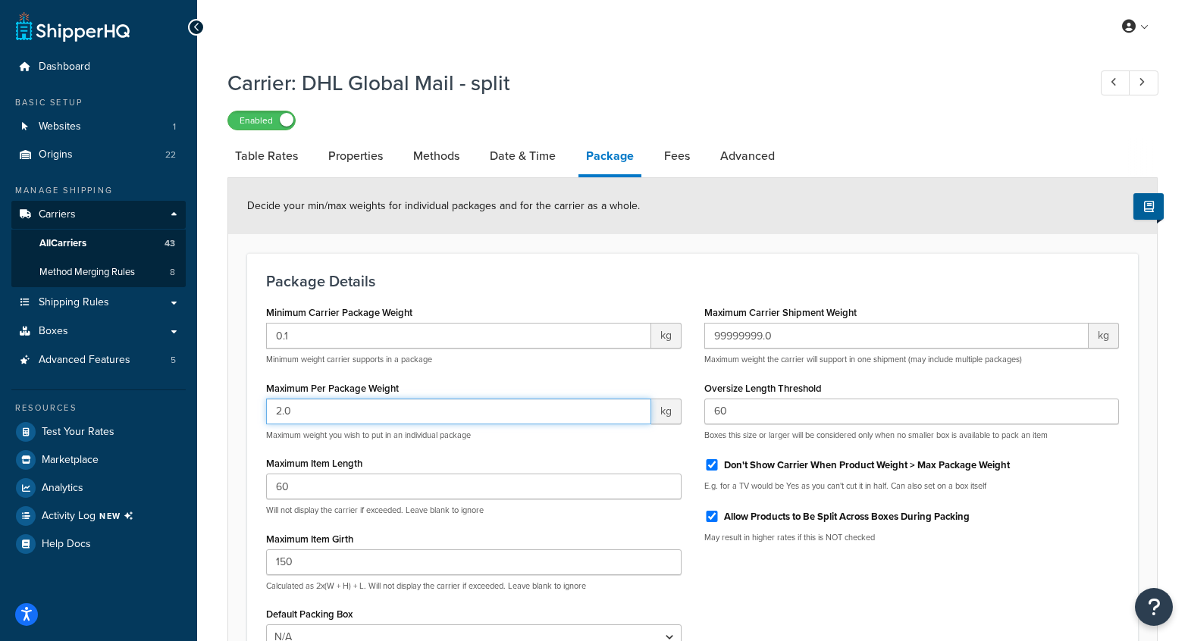
drag, startPoint x: 364, startPoint y: 414, endPoint x: 224, endPoint y: 412, distance: 140.3
click at [224, 412] on div "Carrier: DHL Global Mail - split Enabled Table Rates Properties Methods Date & …" at bounding box center [692, 430] width 991 height 738
type input "1.5"
click at [453, 268] on div "Package Details Minimum Carrier Package Weight 0.1 kg Minimum weight carrier su…" at bounding box center [692, 475] width 891 height 444
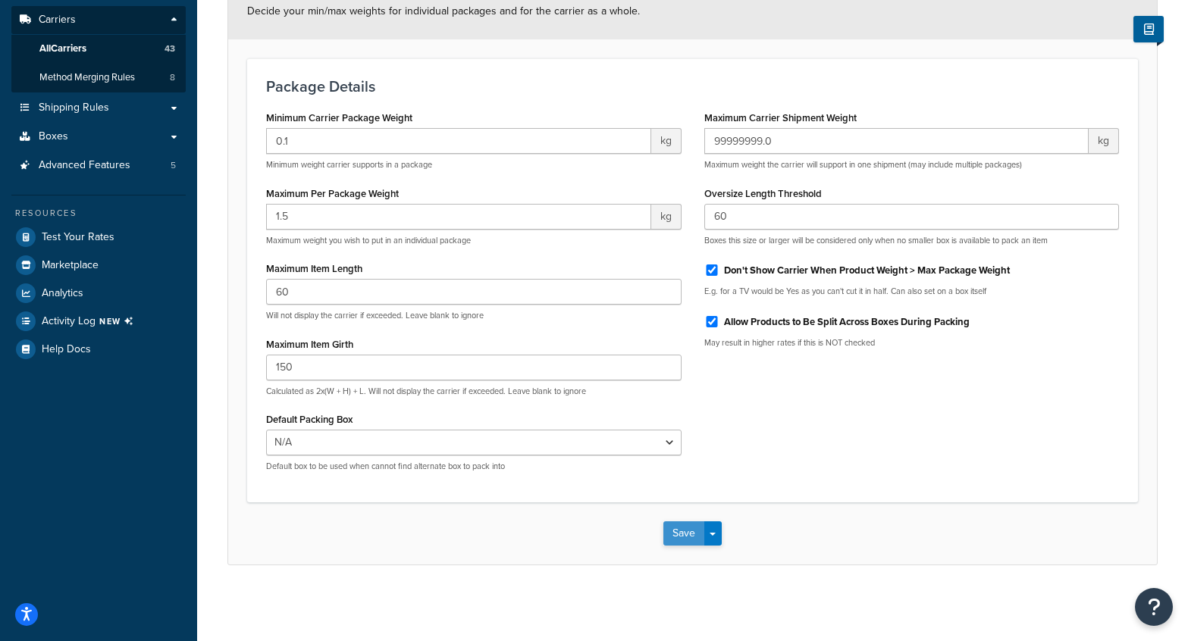
click at [682, 533] on button "Save" at bounding box center [683, 534] width 41 height 24
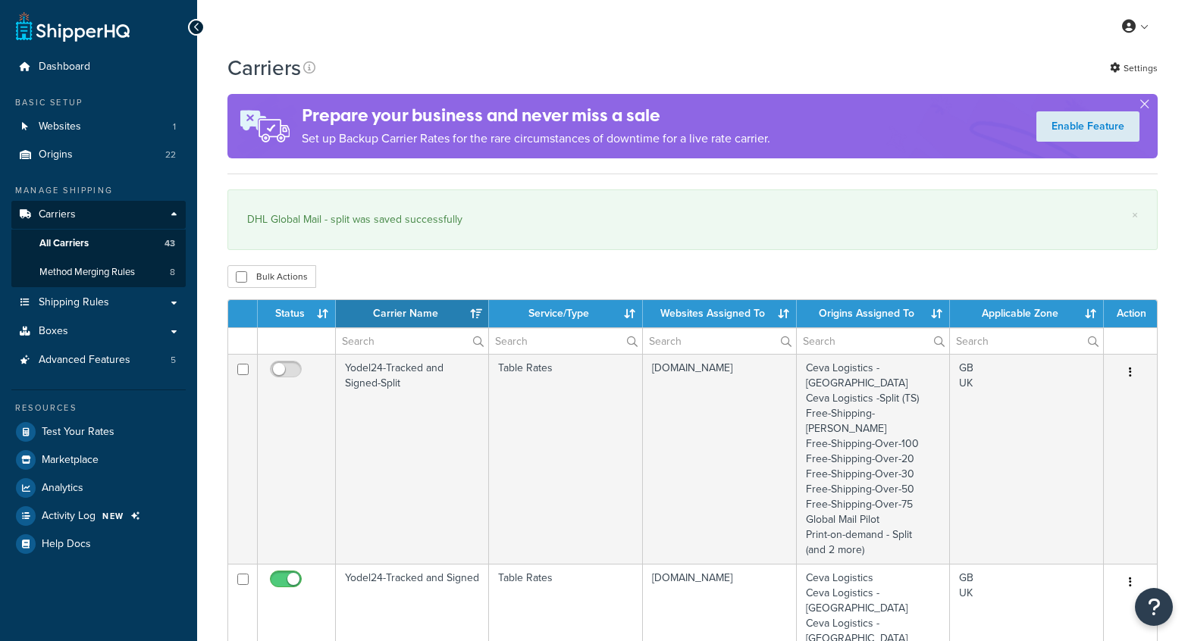
select select "15"
